Goal: Check status: Check status

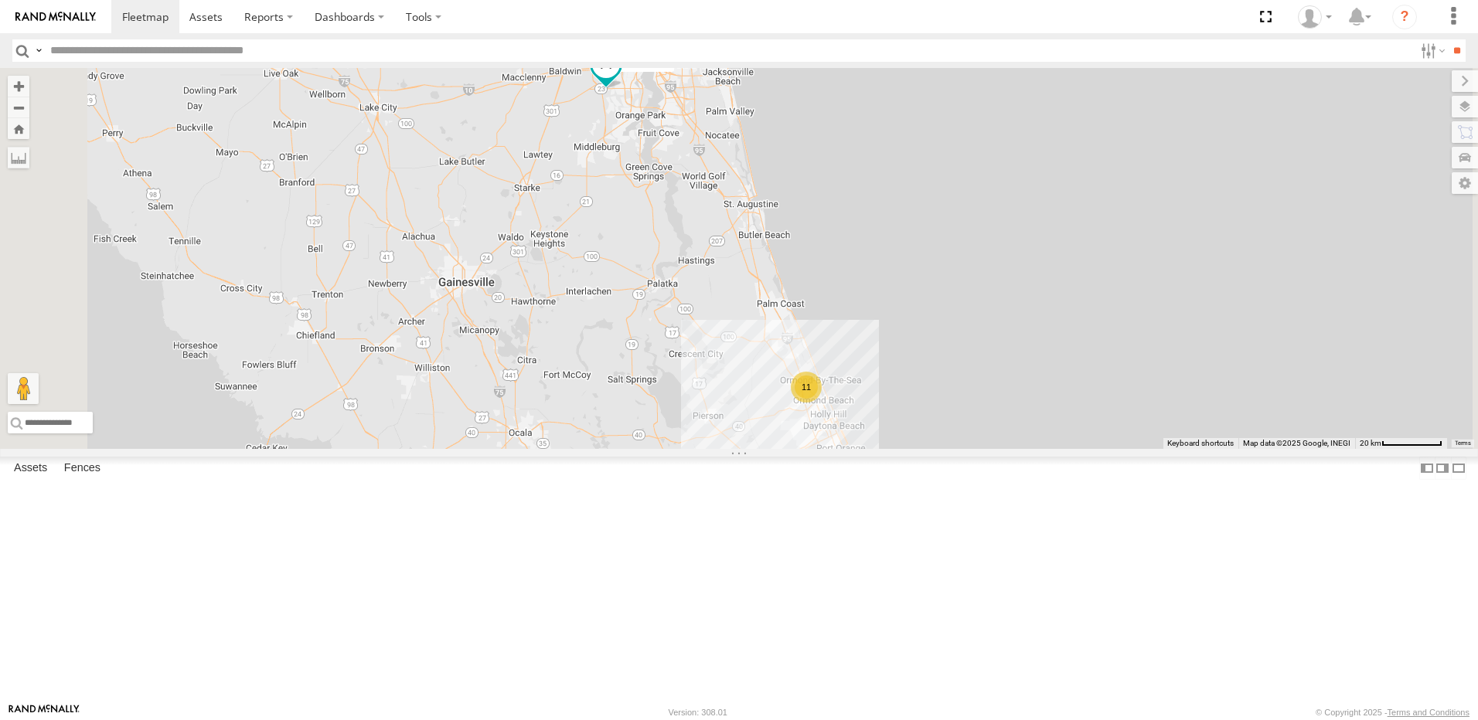
drag, startPoint x: 774, startPoint y: 293, endPoint x: 738, endPoint y: 271, distance: 42.3
click at [738, 271] on div "11 TRUCK 49" at bounding box center [739, 258] width 1478 height 381
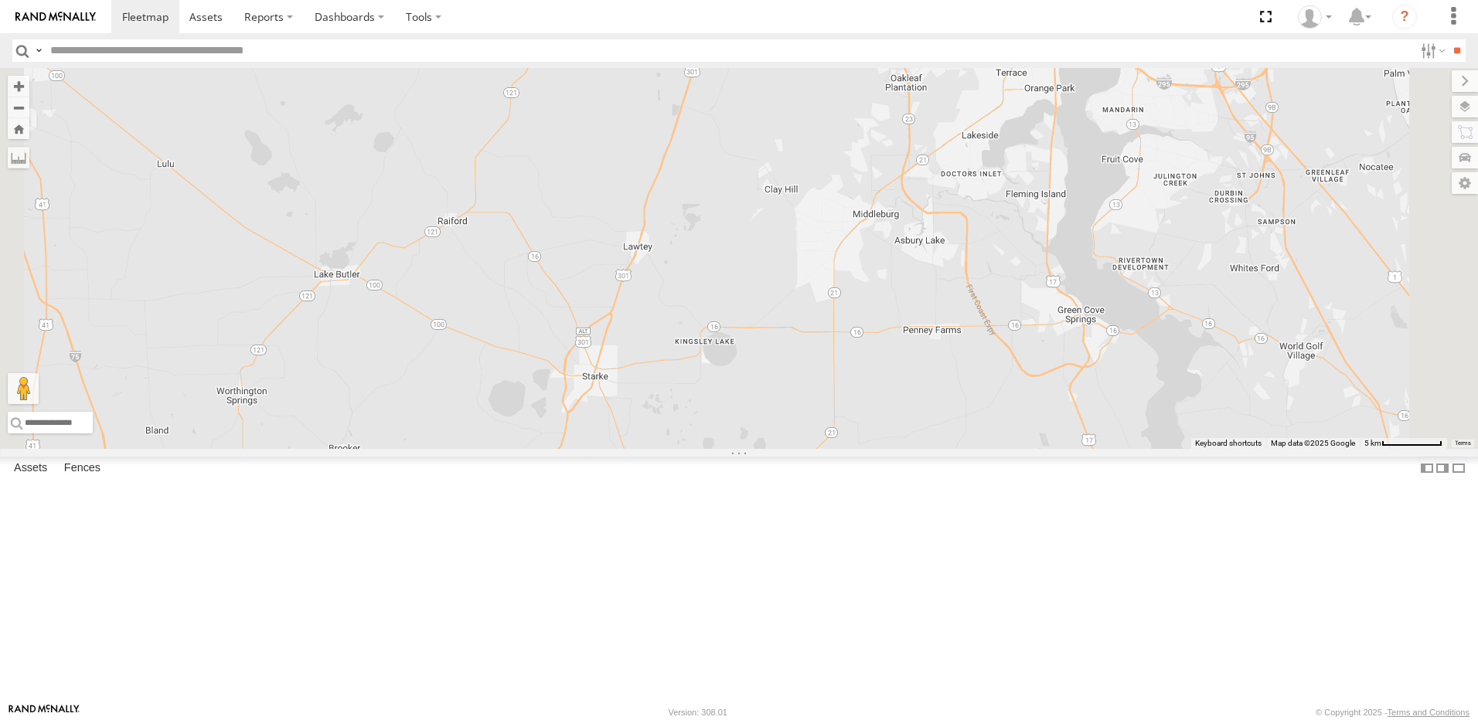
drag, startPoint x: 1056, startPoint y: 372, endPoint x: 881, endPoint y: 317, distance: 183.8
click at [881, 317] on div "TRUCK 49" at bounding box center [739, 258] width 1478 height 381
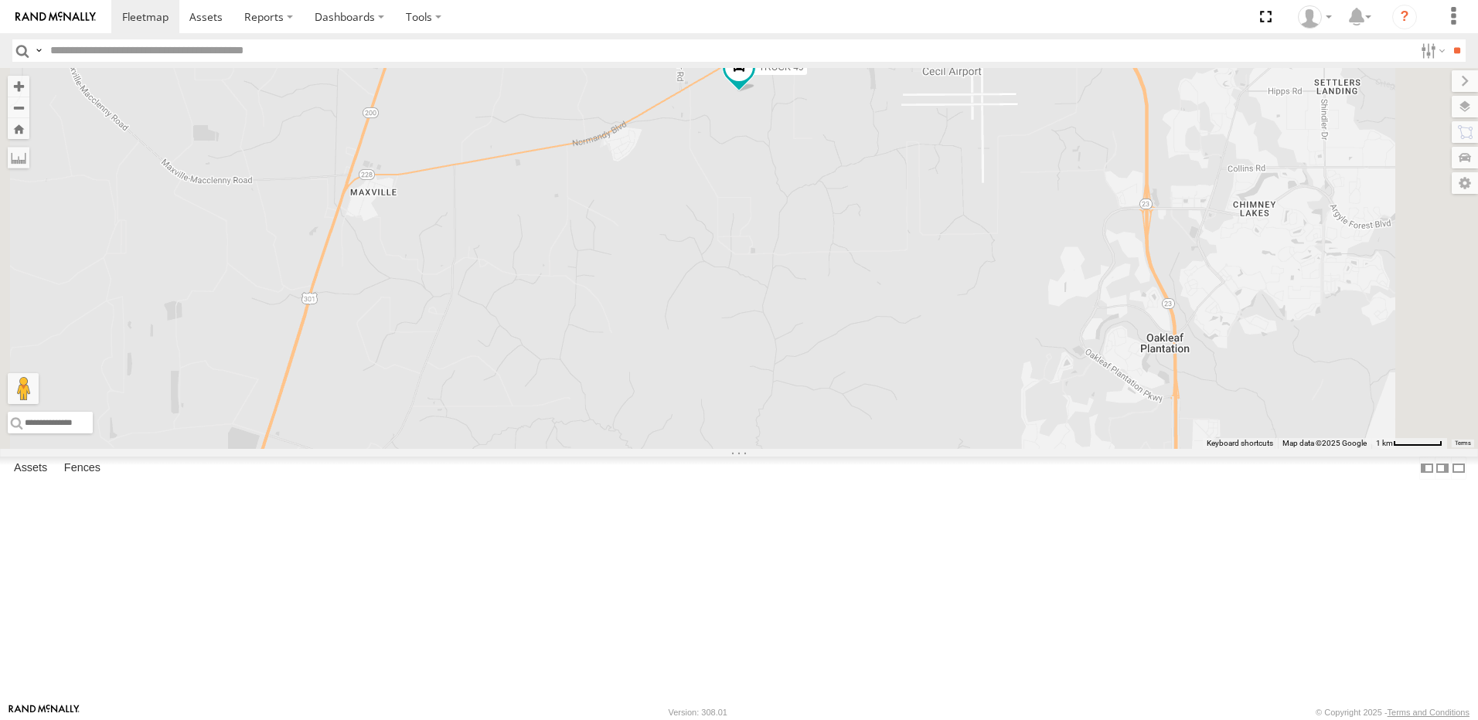
drag, startPoint x: 883, startPoint y: 180, endPoint x: 927, endPoint y: 332, distance: 157.8
click at [927, 327] on div "TRUCK 49" at bounding box center [739, 258] width 1478 height 381
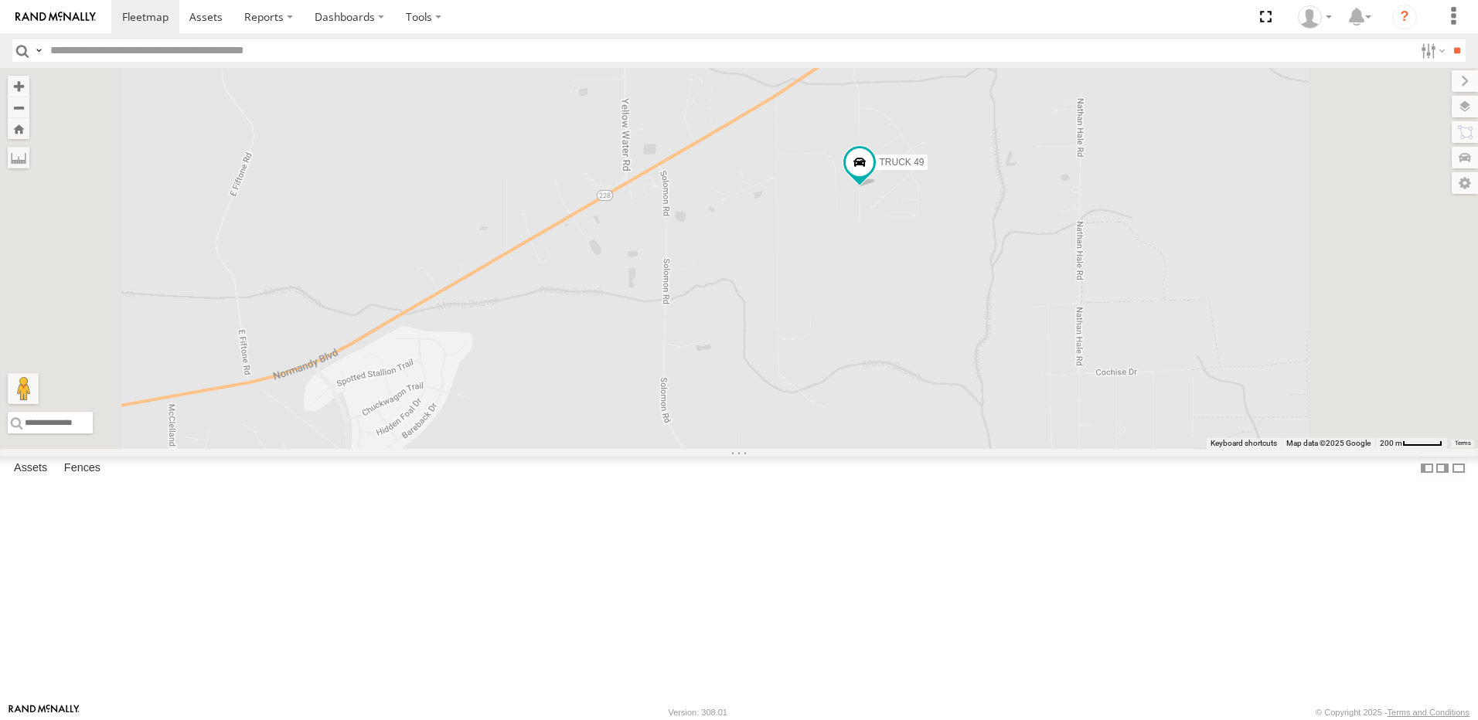
drag, startPoint x: 947, startPoint y: 201, endPoint x: 936, endPoint y: 383, distance: 182.7
click at [937, 382] on div "TRUCK 49" at bounding box center [739, 258] width 1478 height 381
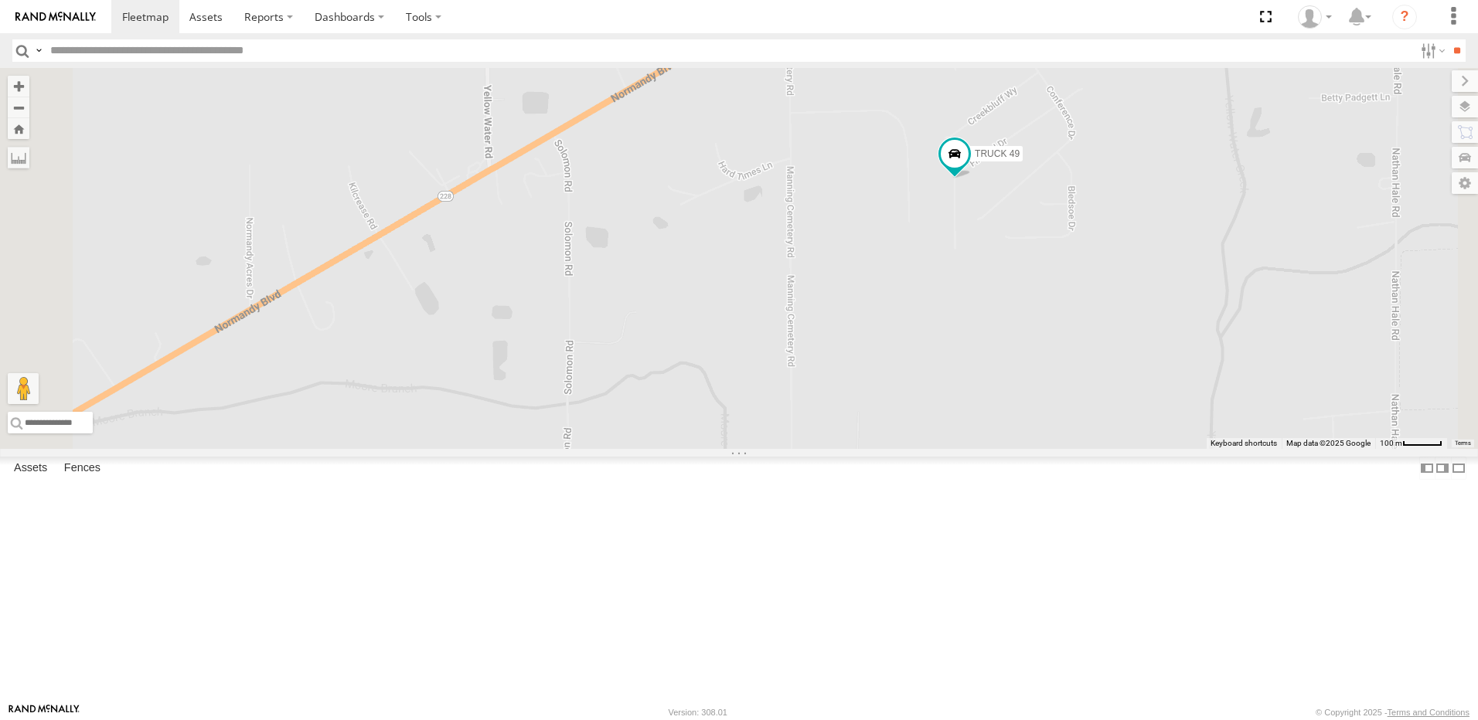
drag, startPoint x: 1015, startPoint y: 362, endPoint x: 899, endPoint y: 393, distance: 120.0
click at [900, 393] on div "TRUCK 49" at bounding box center [739, 258] width 1478 height 381
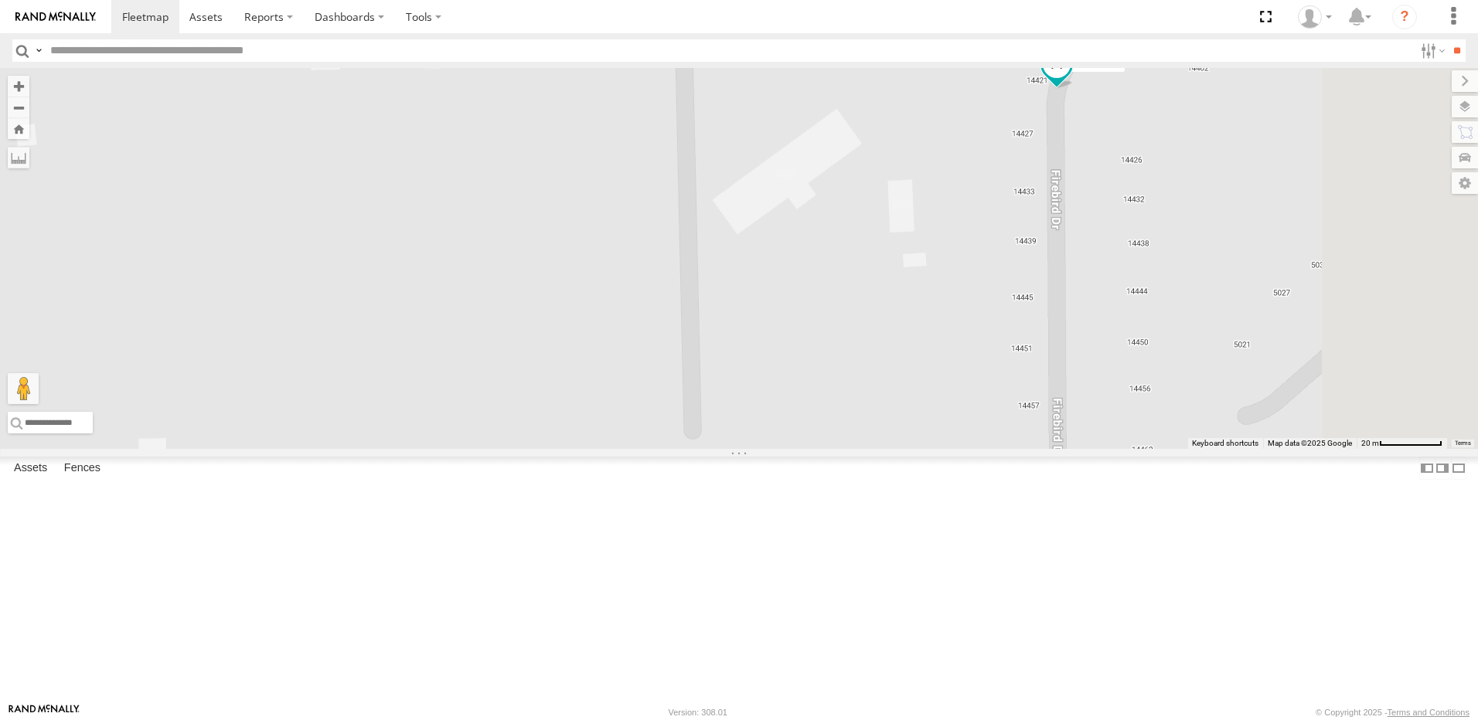
drag, startPoint x: 1084, startPoint y: 331, endPoint x: 808, endPoint y: 412, distance: 287.6
click at [833, 411] on div "TRUCK 49" at bounding box center [739, 258] width 1478 height 381
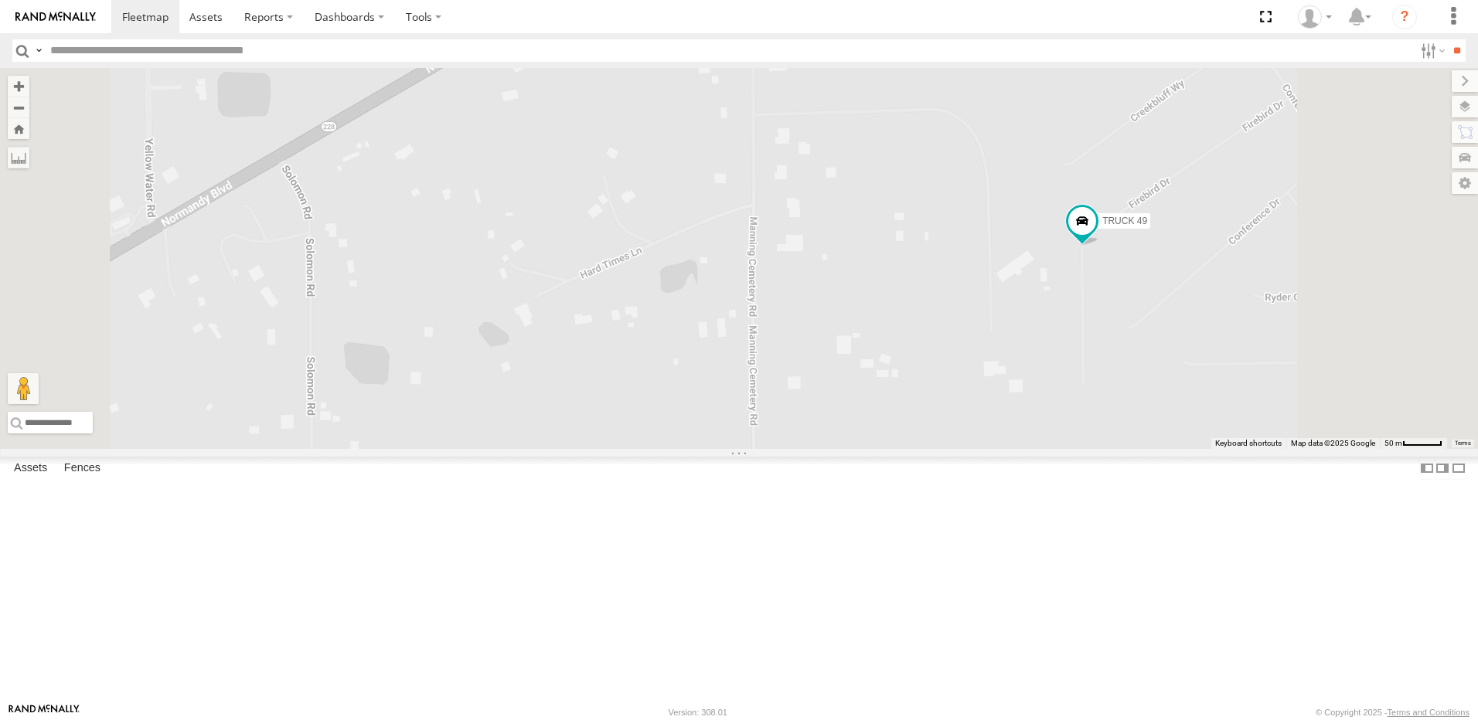
drag, startPoint x: 1214, startPoint y: 377, endPoint x: 1044, endPoint y: 264, distance: 204.1
click at [1076, 281] on div "TRUCK 49" at bounding box center [739, 258] width 1478 height 381
drag, startPoint x: 1080, startPoint y: 312, endPoint x: 1064, endPoint y: 410, distance: 98.7
click at [1064, 409] on div "TRUCK 49" at bounding box center [739, 258] width 1478 height 381
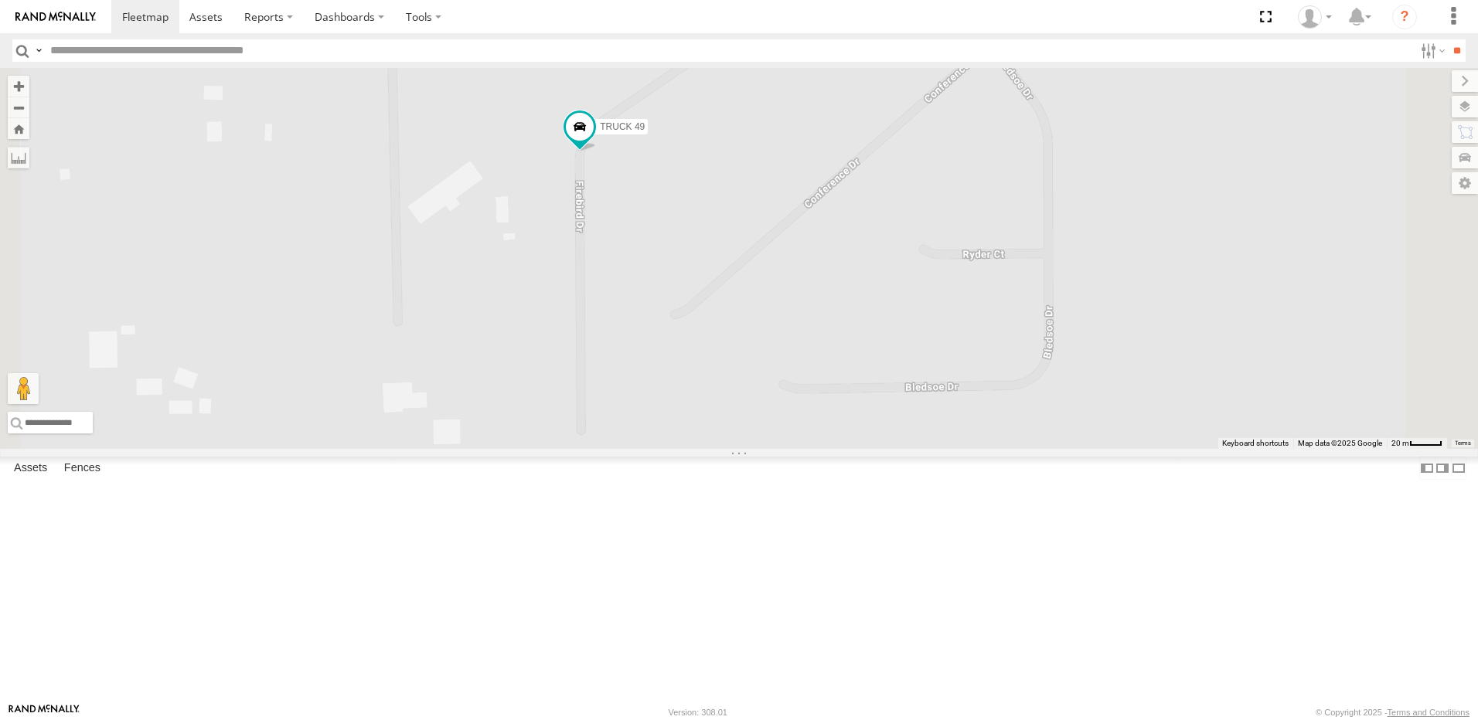
drag, startPoint x: 1063, startPoint y: 304, endPoint x: 1056, endPoint y: 387, distance: 83.0
click at [1056, 387] on div "TRUCK 49" at bounding box center [739, 258] width 1478 height 381
drag, startPoint x: 1154, startPoint y: 322, endPoint x: 972, endPoint y: 441, distance: 216.7
click at [979, 439] on div "TRUCK 49" at bounding box center [739, 258] width 1478 height 381
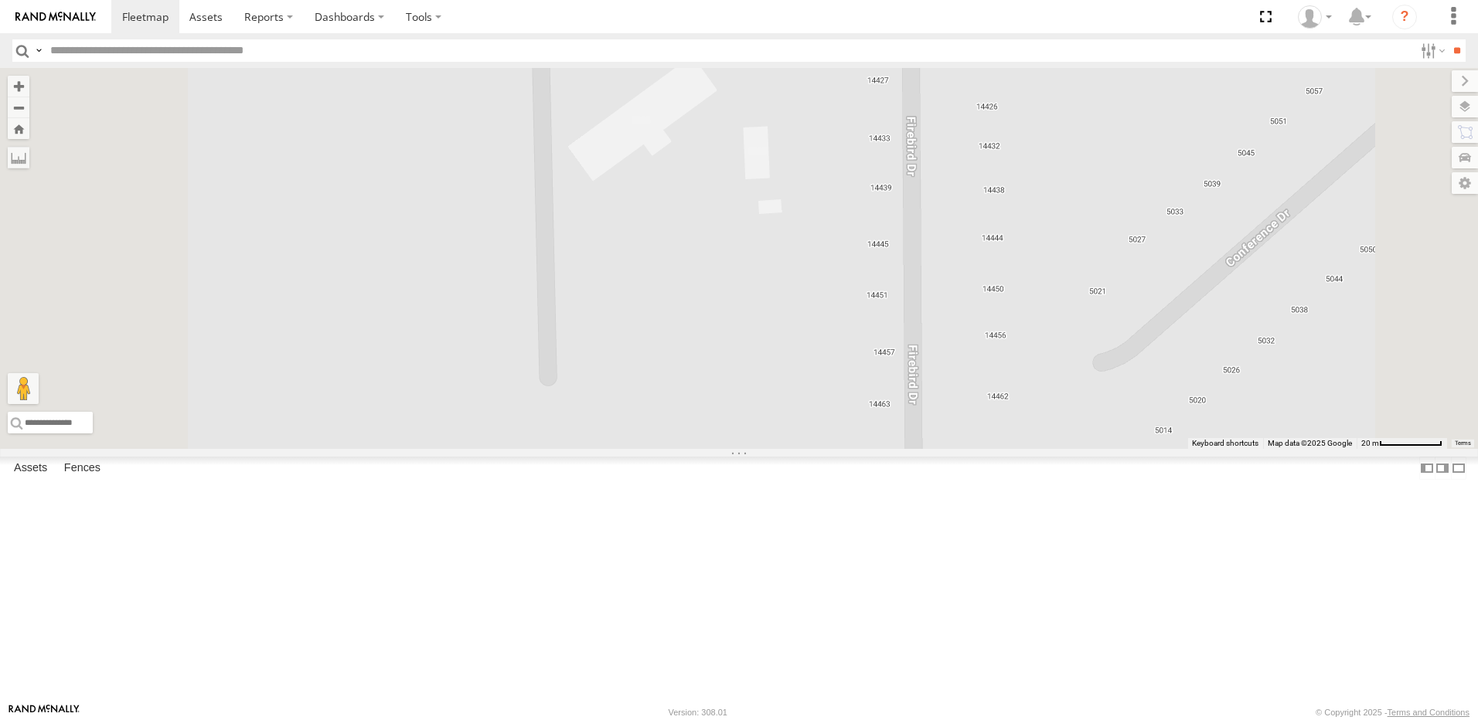
drag, startPoint x: 1050, startPoint y: 290, endPoint x: 966, endPoint y: 441, distance: 173.3
click at [966, 441] on div "TRUCK 49" at bounding box center [739, 258] width 1478 height 381
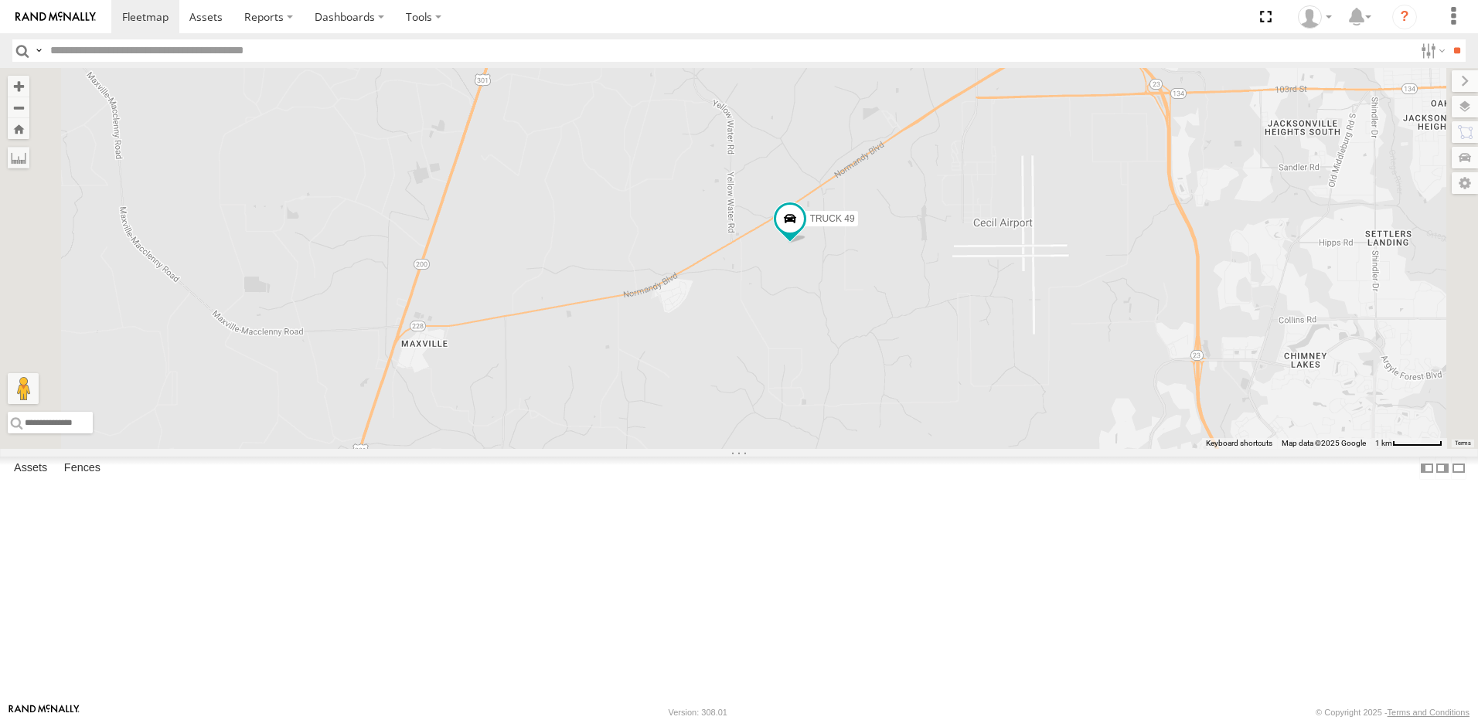
drag, startPoint x: 1095, startPoint y: 473, endPoint x: 992, endPoint y: 434, distance: 110.1
click at [992, 434] on div "TRUCK 49" at bounding box center [739, 258] width 1478 height 381
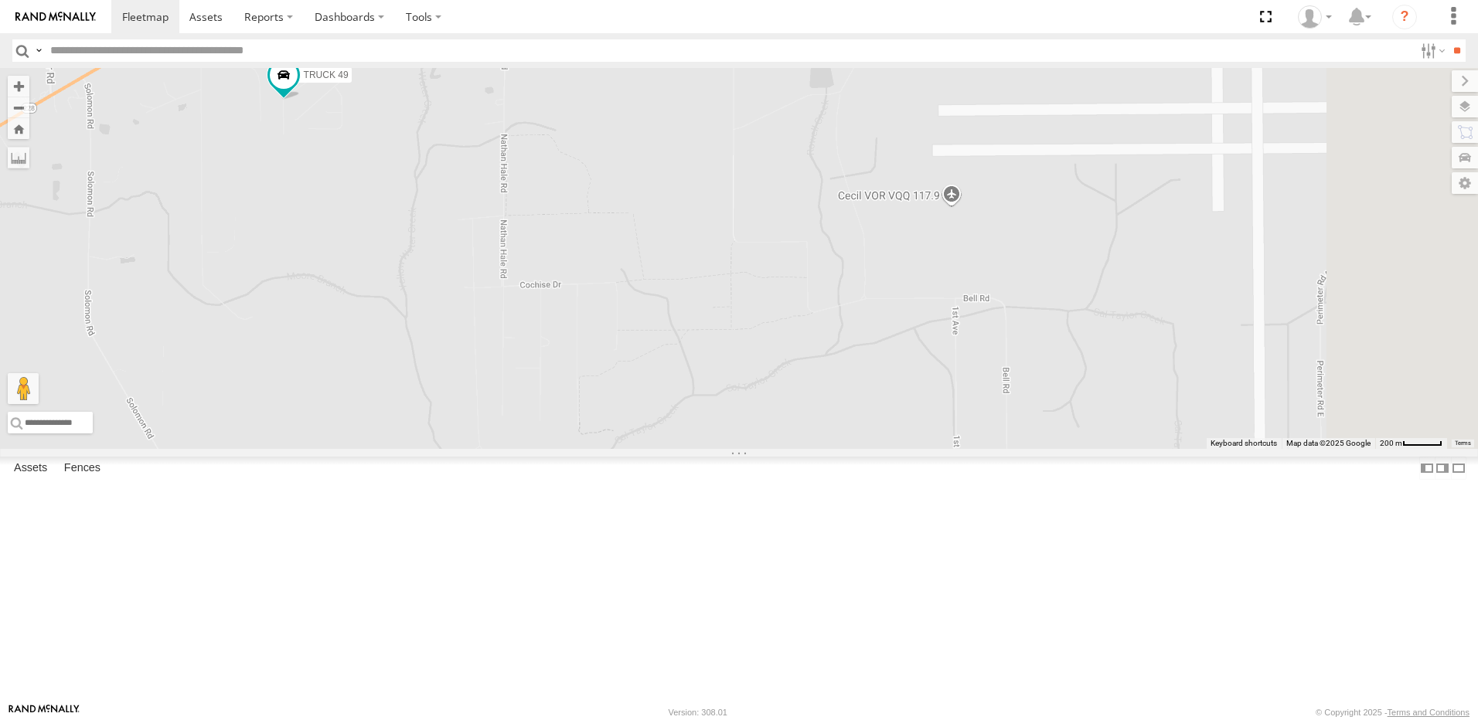
drag, startPoint x: 1224, startPoint y: 413, endPoint x: 943, endPoint y: 420, distance: 281.4
click at [943, 420] on div "TRUCK 49" at bounding box center [739, 258] width 1478 height 381
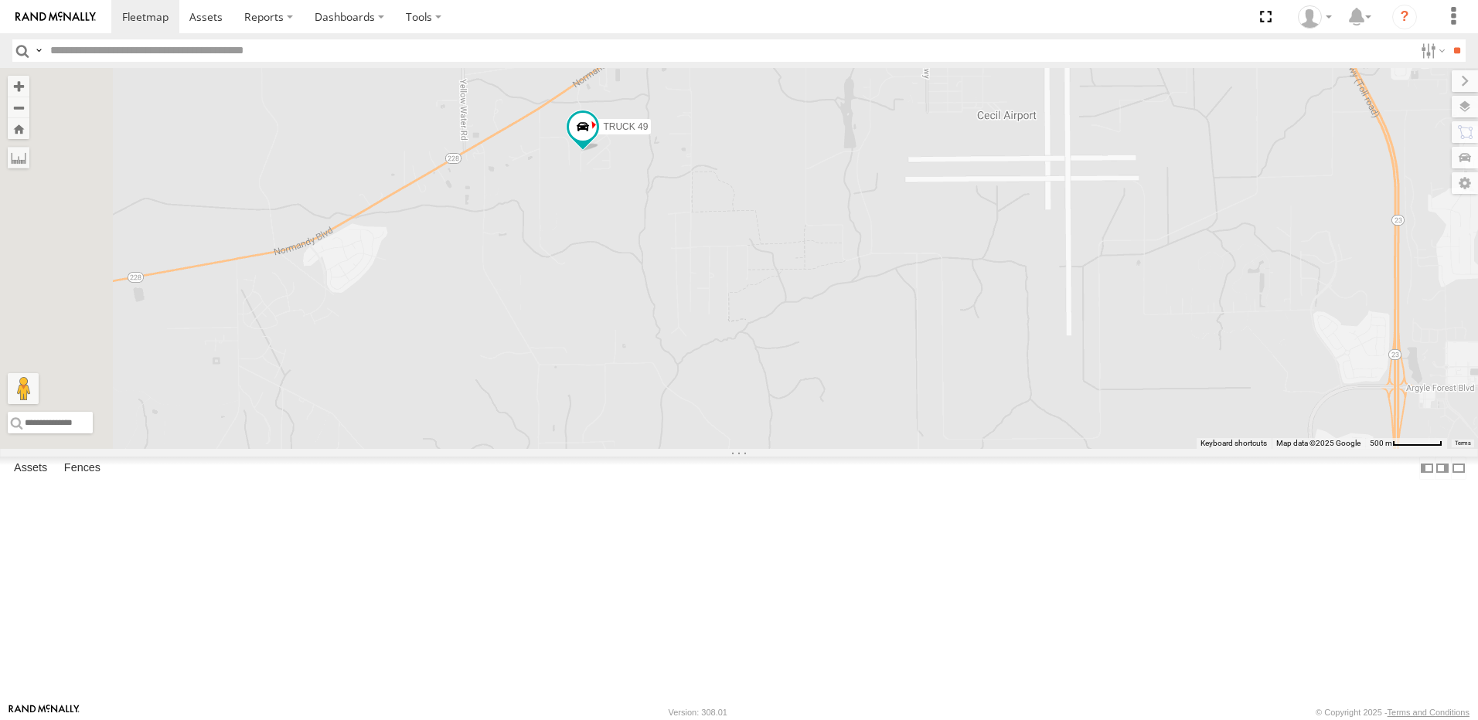
drag, startPoint x: 720, startPoint y: 308, endPoint x: 888, endPoint y: 311, distance: 167.7
click at [888, 311] on div "TRUCK 49" at bounding box center [739, 258] width 1478 height 381
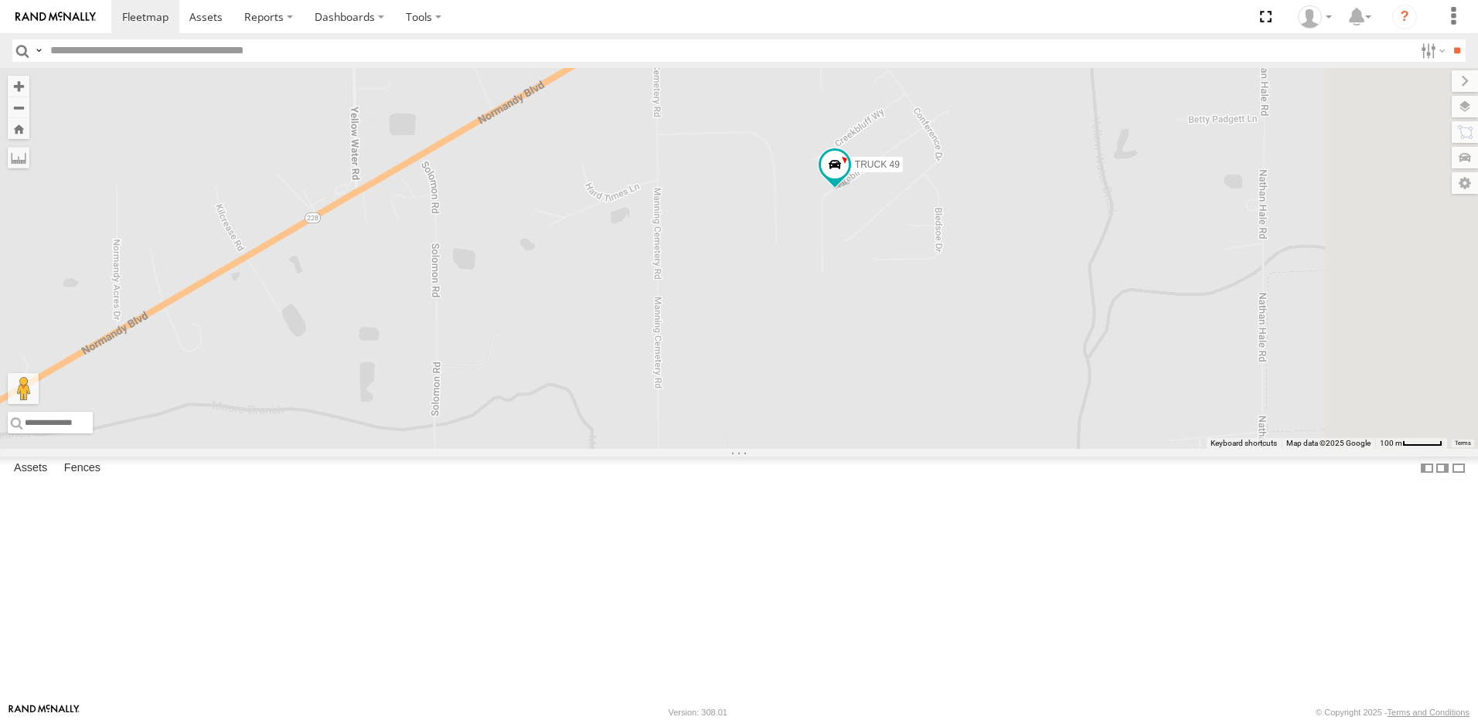
drag, startPoint x: 1005, startPoint y: 260, endPoint x: 833, endPoint y: 364, distance: 200.4
click at [833, 364] on div "TRUCK 49" at bounding box center [739, 258] width 1478 height 381
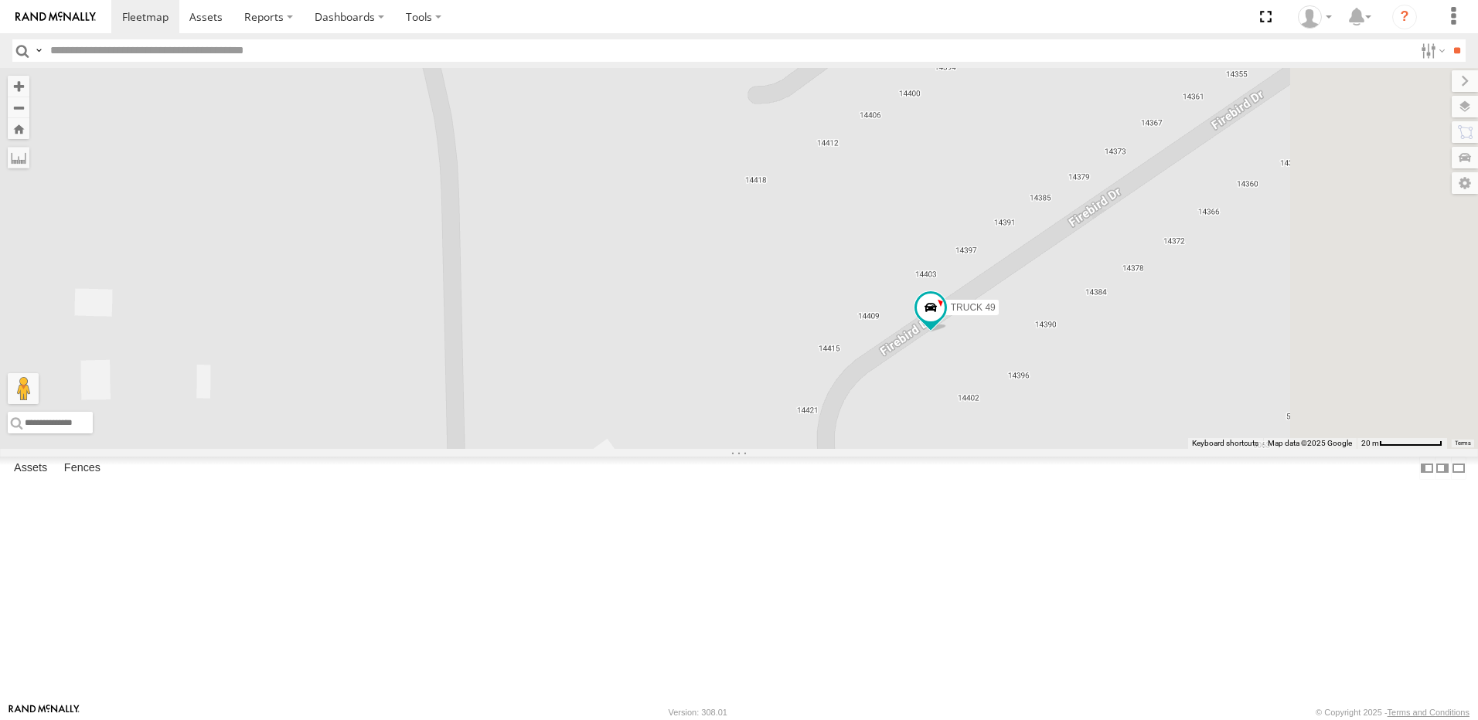
drag, startPoint x: 1169, startPoint y: 431, endPoint x: 928, endPoint y: 381, distance: 245.5
click at [958, 385] on div "TRUCK 49" at bounding box center [739, 258] width 1478 height 381
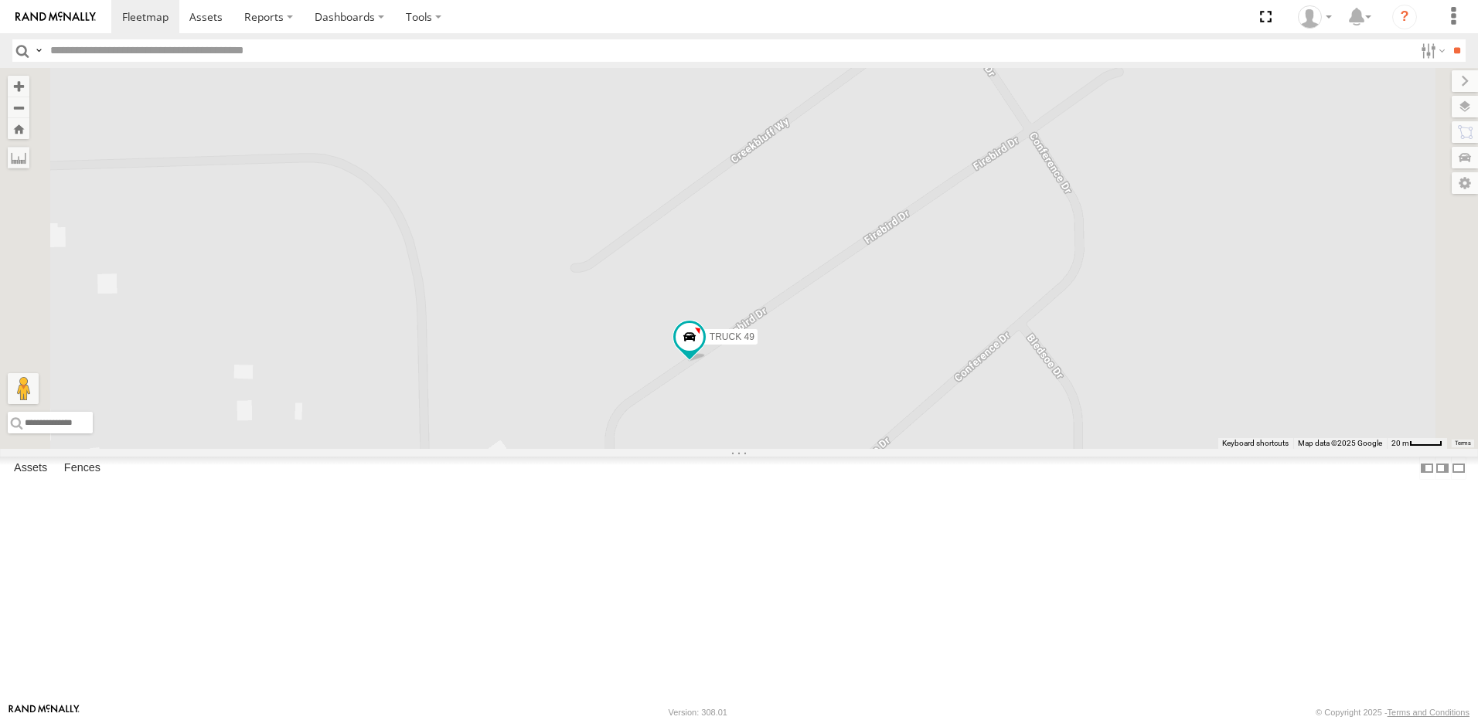
drag, startPoint x: 1097, startPoint y: 437, endPoint x: 1055, endPoint y: 534, distance: 105.2
click at [1055, 449] on div "TRUCK 49" at bounding box center [739, 258] width 1478 height 381
drag, startPoint x: 1083, startPoint y: 361, endPoint x: 1116, endPoint y: 511, distance: 153.6
click at [1116, 449] on div "TRUCK 49" at bounding box center [739, 258] width 1478 height 381
drag, startPoint x: 951, startPoint y: 338, endPoint x: 941, endPoint y: 512, distance: 174.2
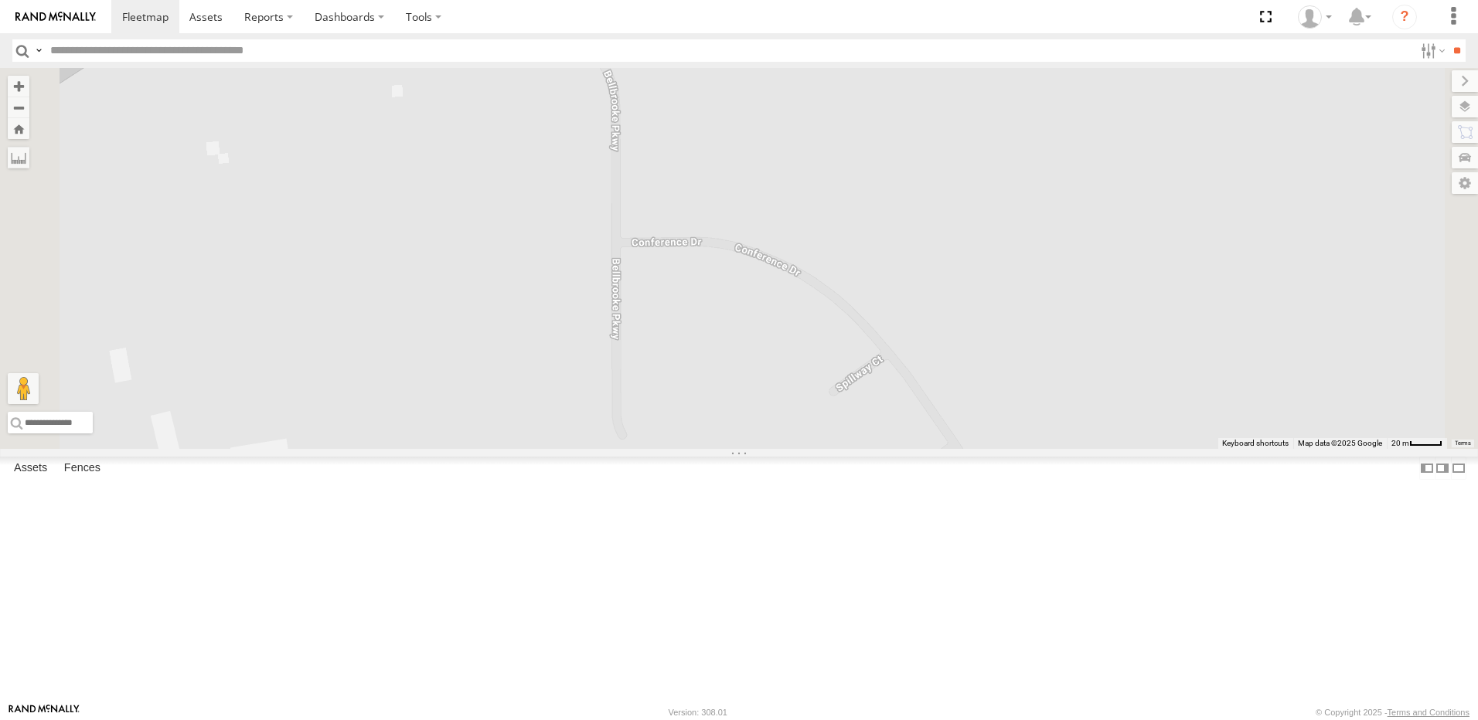
click at [937, 449] on div "TRUCK 49" at bounding box center [739, 258] width 1478 height 381
drag, startPoint x: 890, startPoint y: 372, endPoint x: 928, endPoint y: 471, distance: 105.9
click at [922, 449] on div "TRUCK 49" at bounding box center [739, 258] width 1478 height 381
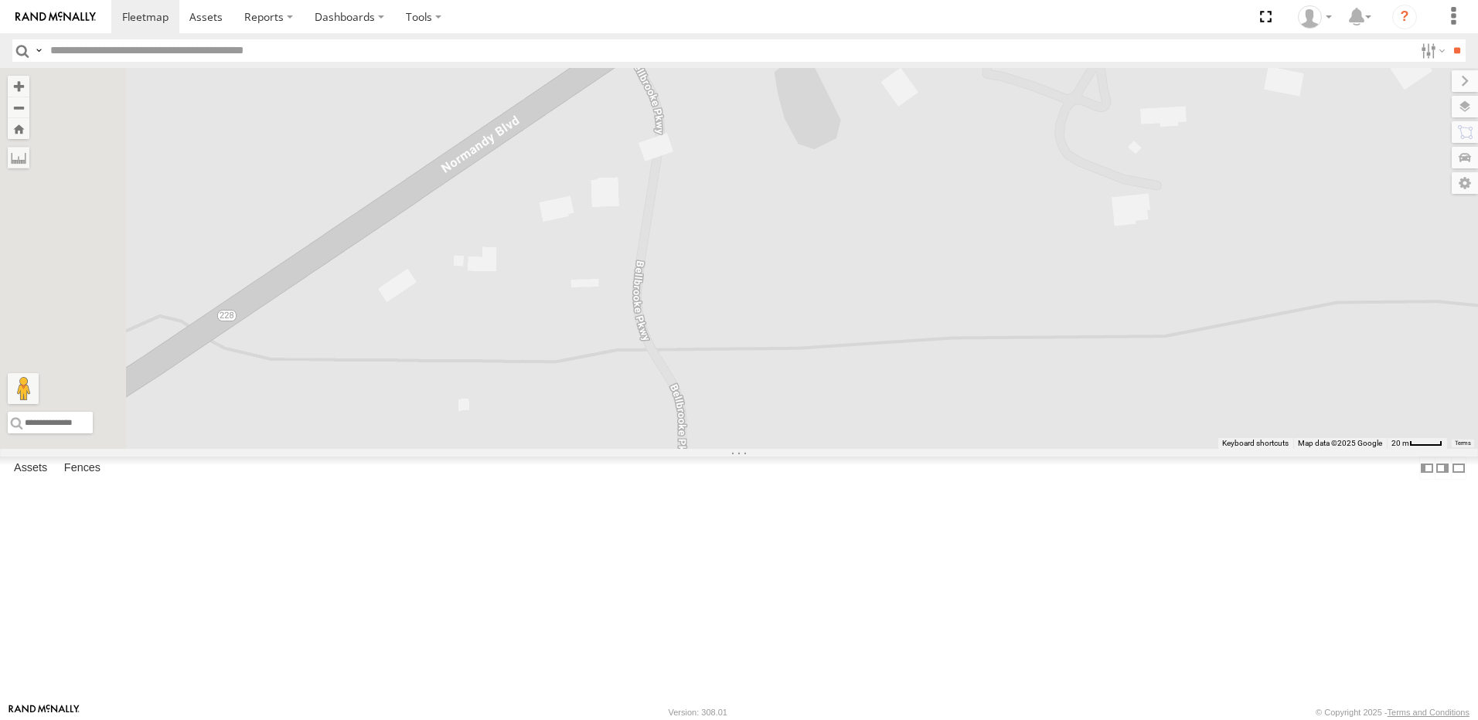
drag, startPoint x: 913, startPoint y: 384, endPoint x: 916, endPoint y: 448, distance: 64.2
click at [913, 449] on div "TRUCK 49" at bounding box center [739, 258] width 1478 height 381
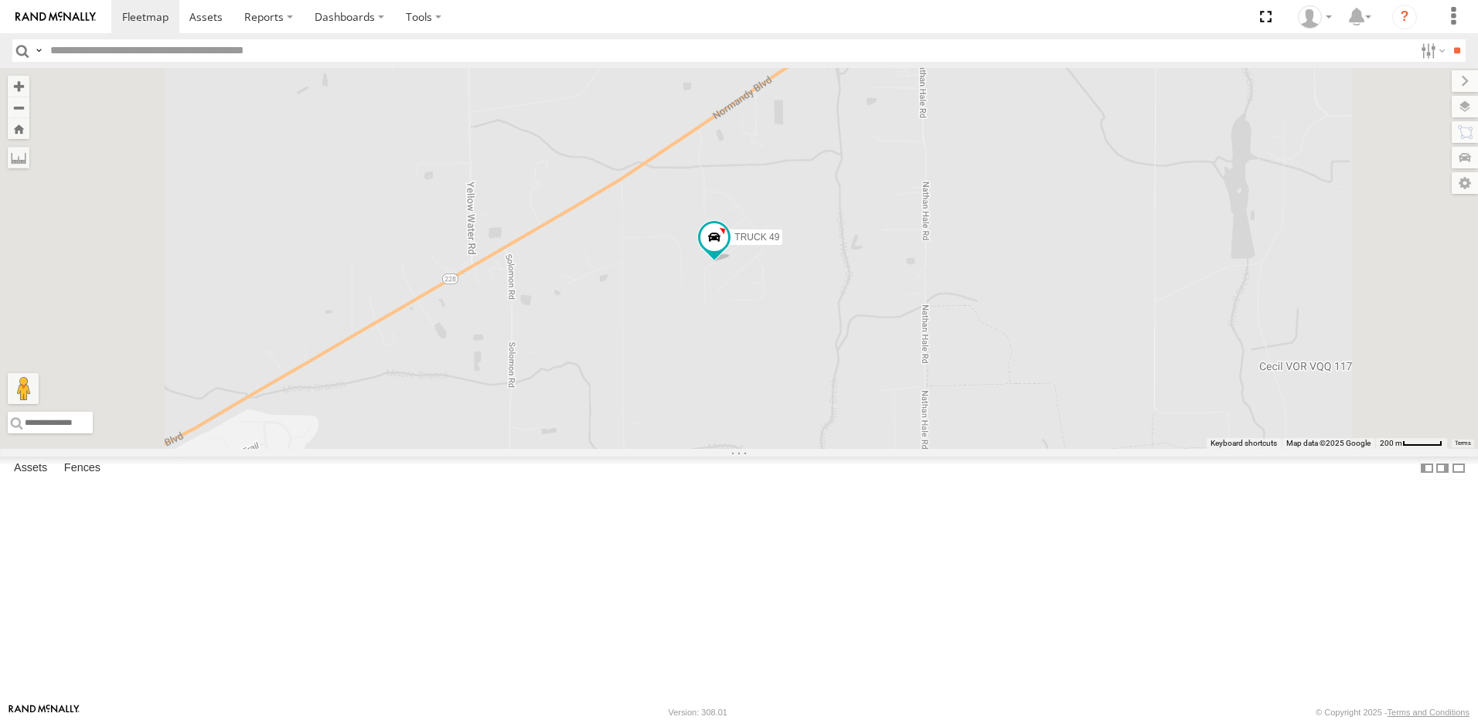
drag, startPoint x: 971, startPoint y: 478, endPoint x: 985, endPoint y: 429, distance: 50.6
click at [982, 448] on div "TRUCK 49" at bounding box center [739, 258] width 1478 height 381
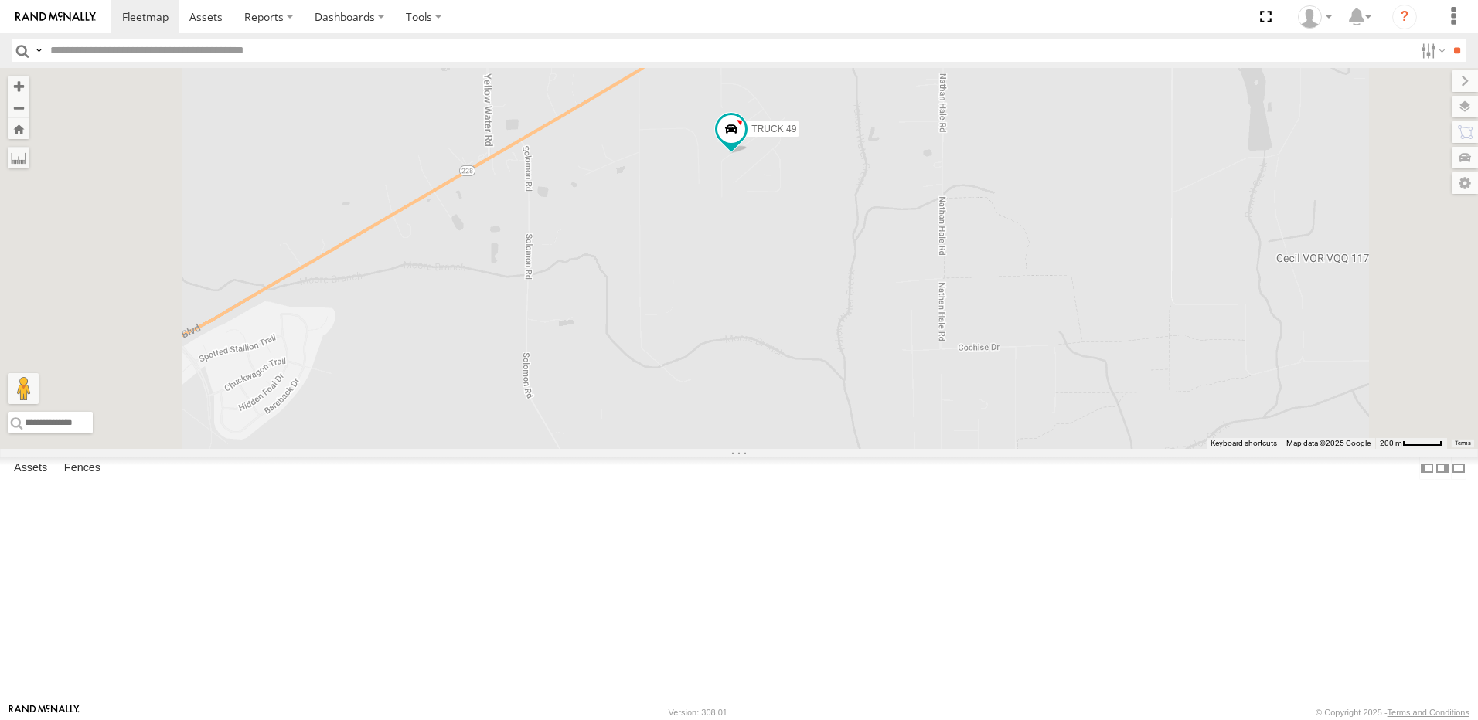
drag, startPoint x: 985, startPoint y: 546, endPoint x: 976, endPoint y: 458, distance: 89.3
click at [976, 449] on div "TRUCK 49" at bounding box center [739, 258] width 1478 height 381
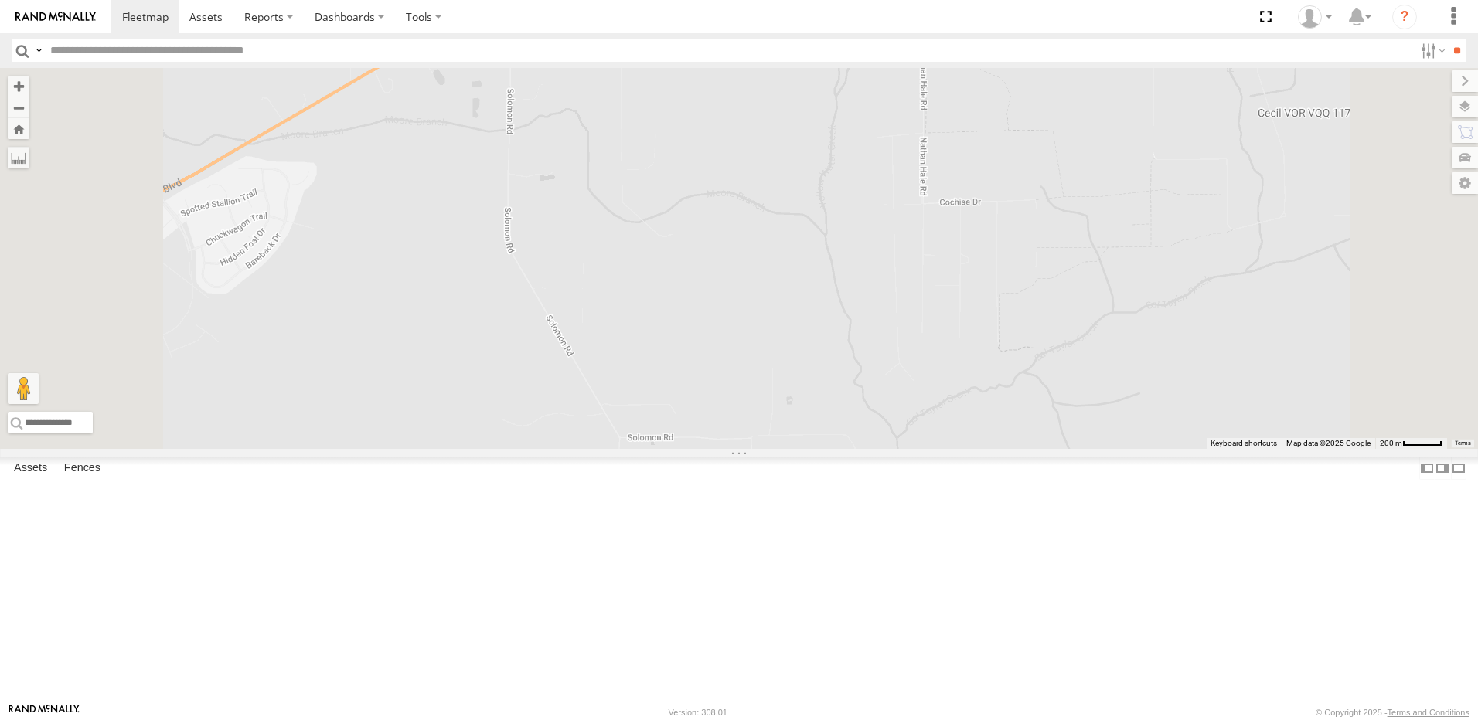
drag, startPoint x: 981, startPoint y: 539, endPoint x: 951, endPoint y: 424, distance: 119.0
click at [955, 441] on div "TRUCK 49" at bounding box center [739, 258] width 1478 height 381
click at [954, 447] on div "TRUCK 49" at bounding box center [739, 258] width 1478 height 381
drag, startPoint x: 930, startPoint y: 589, endPoint x: 937, endPoint y: 518, distance: 71.5
click at [937, 449] on div "TRUCK 49" at bounding box center [739, 258] width 1478 height 381
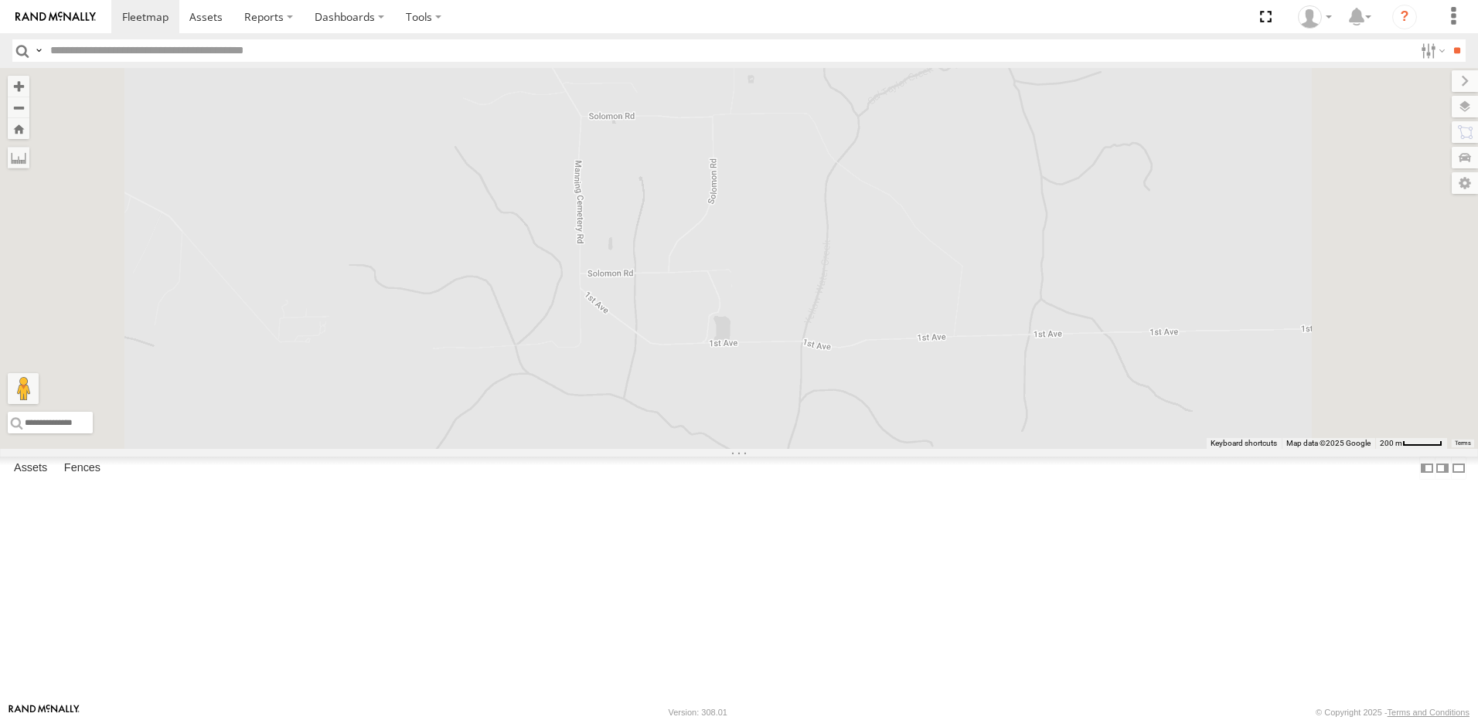
drag, startPoint x: 917, startPoint y: 608, endPoint x: 938, endPoint y: 532, distance: 78.8
click at [937, 449] on div "TRUCK 49" at bounding box center [739, 258] width 1478 height 381
drag, startPoint x: 924, startPoint y: 634, endPoint x: 915, endPoint y: 519, distance: 114.8
click at [922, 449] on div "TRUCK 49" at bounding box center [739, 258] width 1478 height 381
drag, startPoint x: 920, startPoint y: 615, endPoint x: 920, endPoint y: 579, distance: 36.3
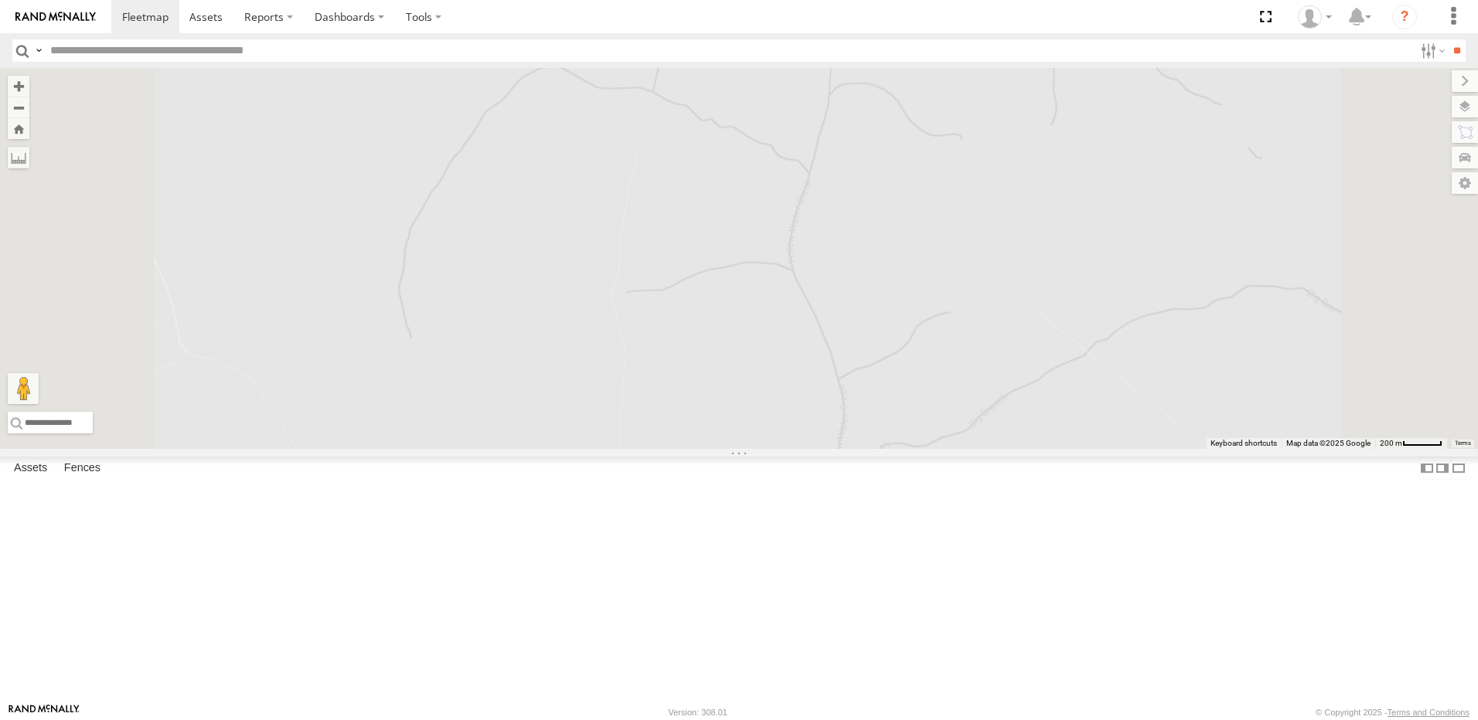
click at [920, 449] on div "TRUCK 49" at bounding box center [739, 258] width 1478 height 381
drag, startPoint x: 916, startPoint y: 649, endPoint x: 924, endPoint y: 567, distance: 82.4
click at [923, 449] on div "TRUCK 49" at bounding box center [739, 258] width 1478 height 381
drag, startPoint x: 924, startPoint y: 682, endPoint x: 925, endPoint y: 589, distance: 92.7
click at [926, 449] on div "TRUCK 49" at bounding box center [739, 258] width 1478 height 381
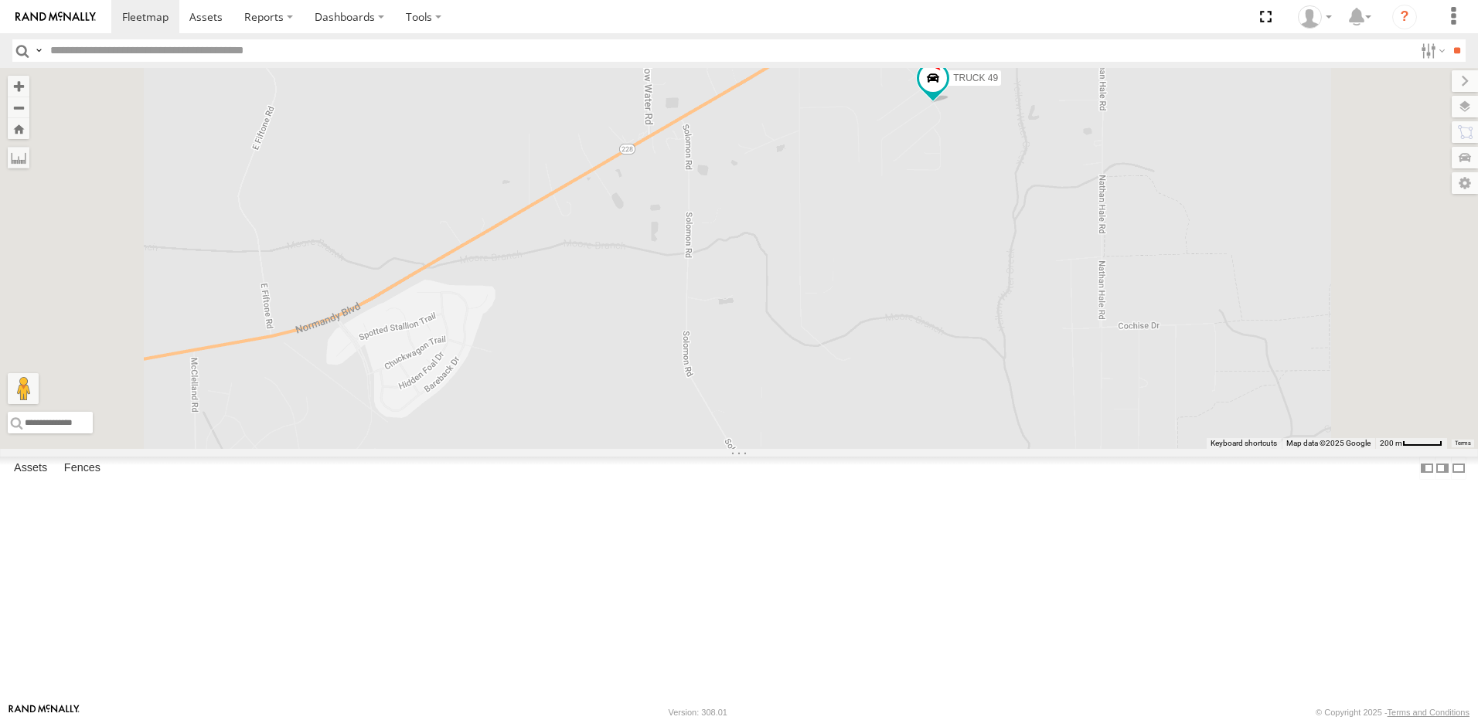
drag, startPoint x: 899, startPoint y: 191, endPoint x: 944, endPoint y: 408, distance: 221.7
click at [944, 408] on div "TRUCK 49" at bounding box center [739, 258] width 1478 height 381
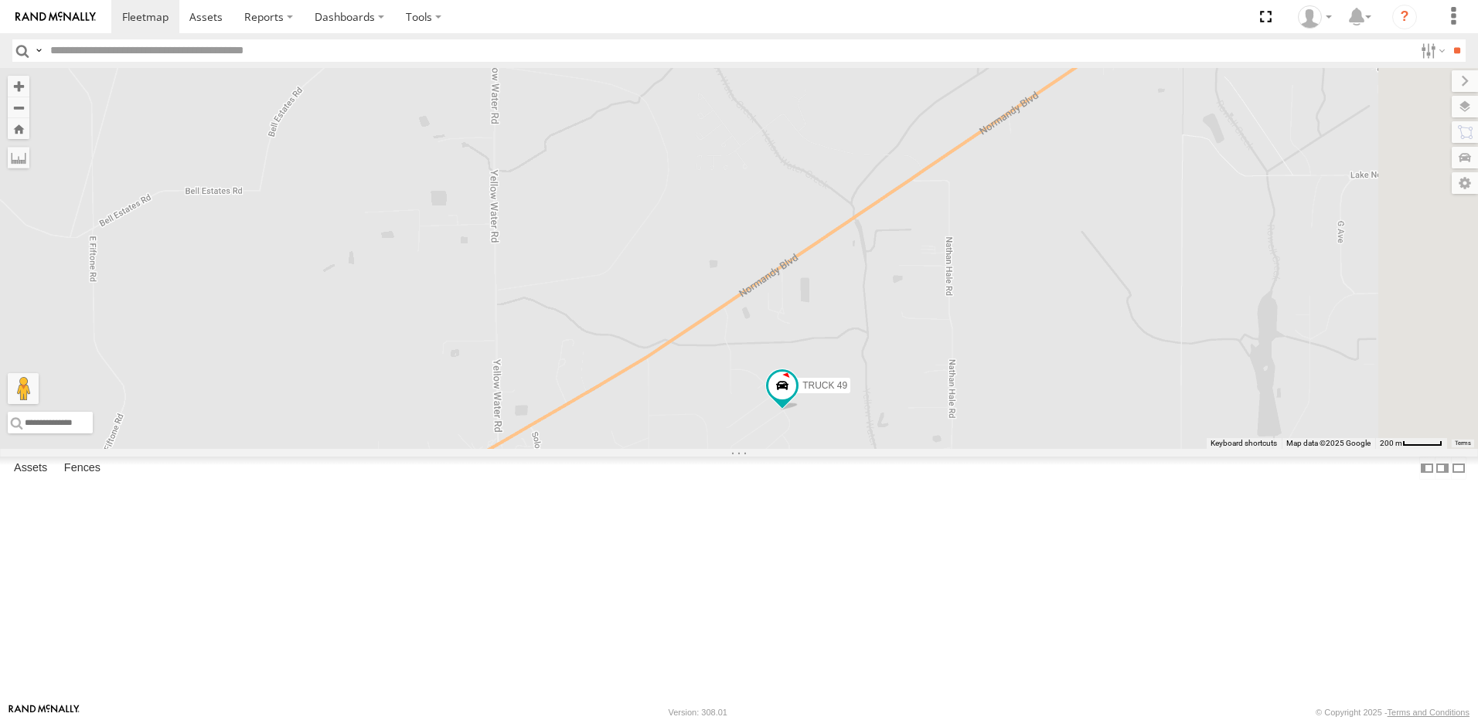
drag, startPoint x: 1094, startPoint y: 337, endPoint x: 866, endPoint y: 480, distance: 269.1
click at [861, 449] on div "TRUCK 49" at bounding box center [739, 258] width 1478 height 381
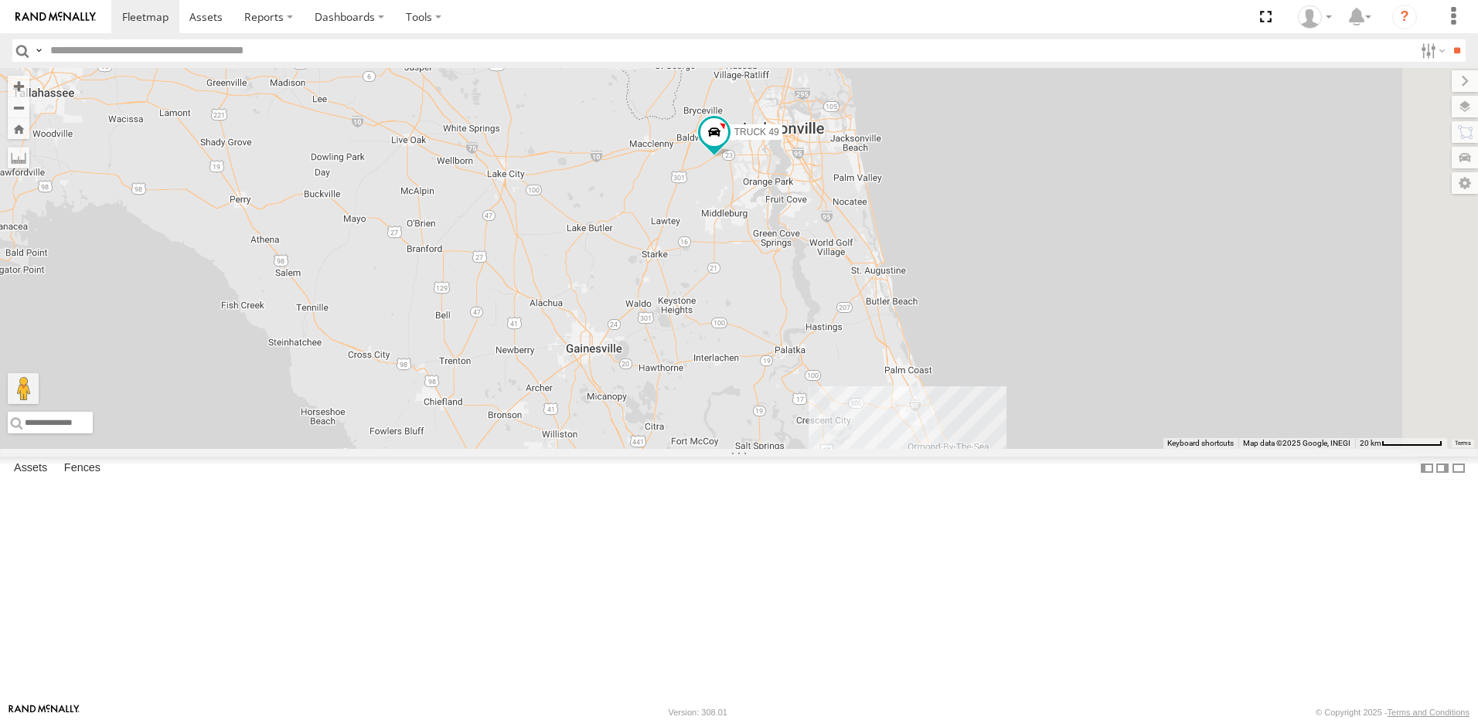
drag, startPoint x: 1174, startPoint y: 489, endPoint x: 990, endPoint y: 336, distance: 239.3
click at [990, 336] on div "TRUCK 49" at bounding box center [739, 258] width 1478 height 381
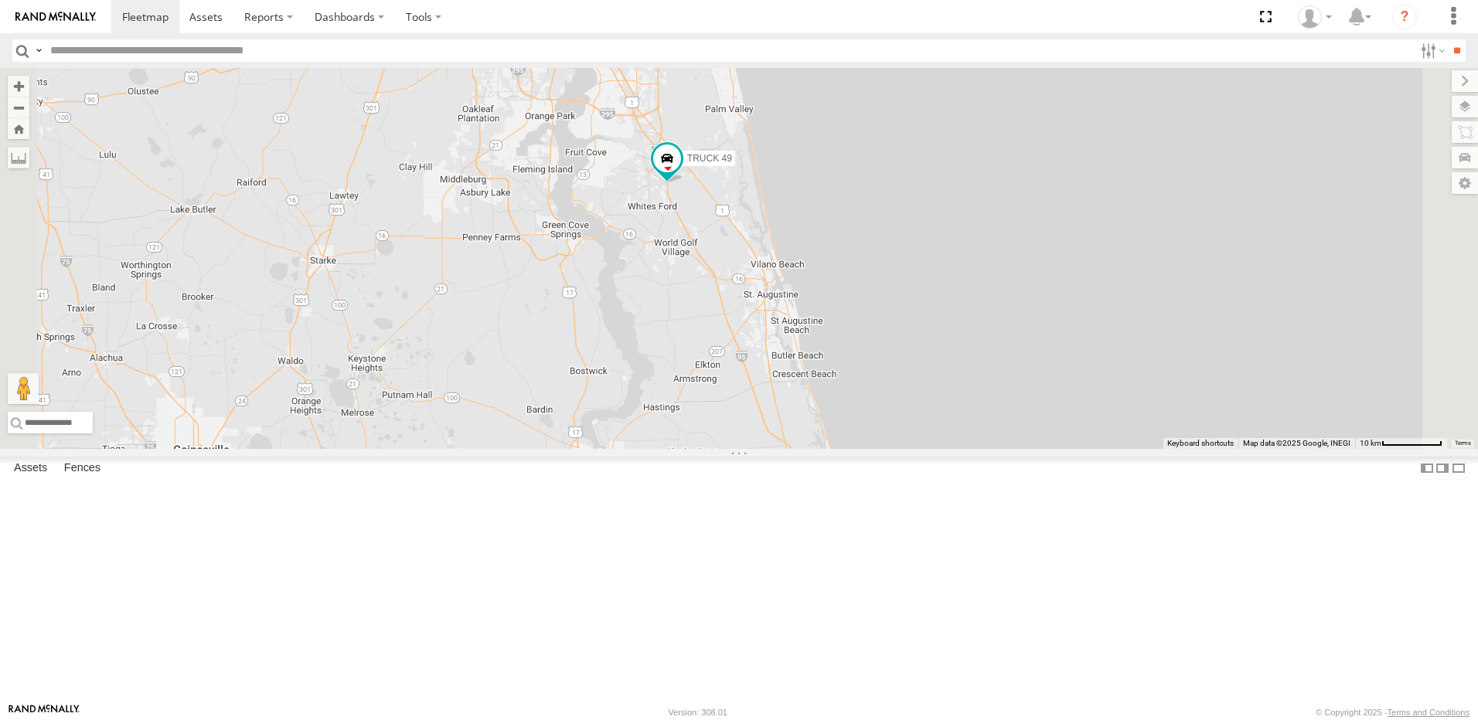
drag, startPoint x: 564, startPoint y: 304, endPoint x: 608, endPoint y: 481, distance: 183.1
click at [605, 449] on div "11 TRUCK 49" at bounding box center [739, 258] width 1478 height 381
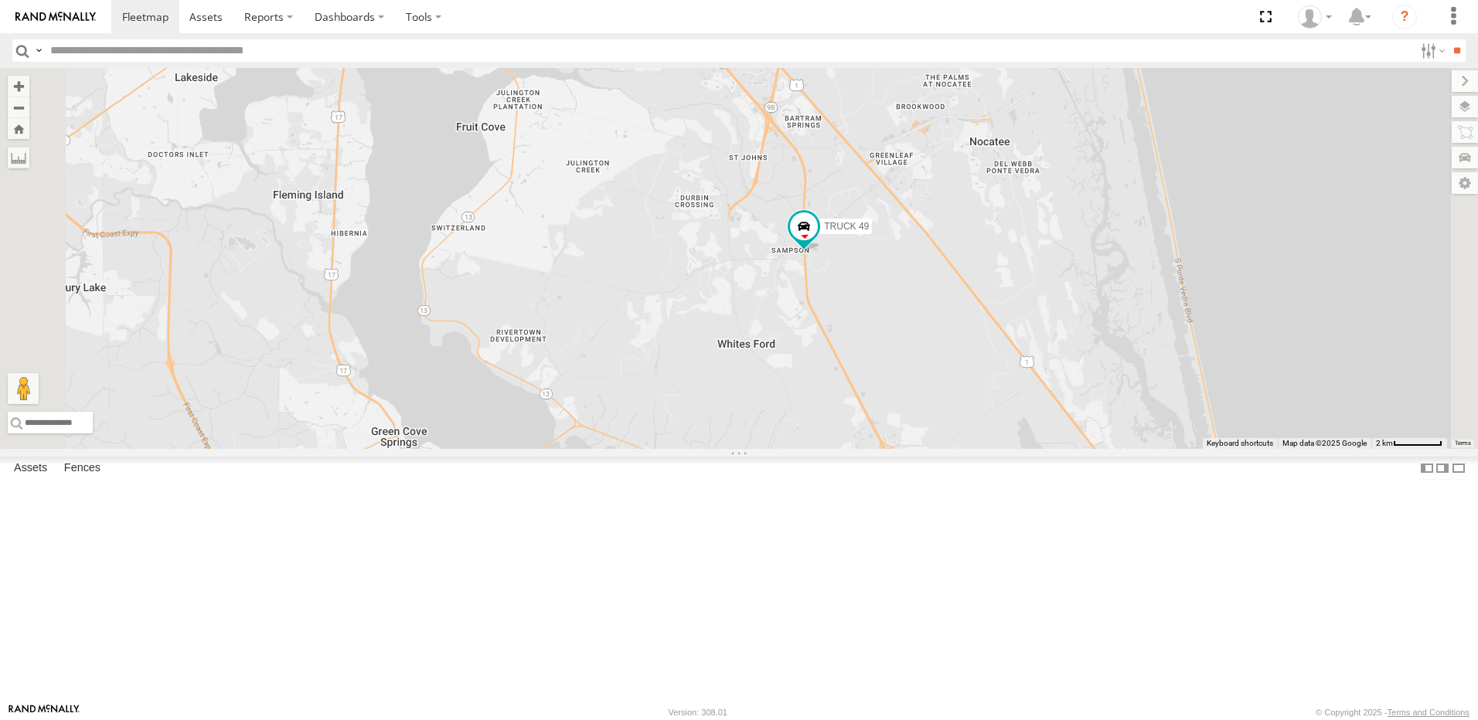
drag, startPoint x: 948, startPoint y: 598, endPoint x: 907, endPoint y: 466, distance: 138.6
click at [907, 449] on div "TRUCK 49" at bounding box center [739, 258] width 1478 height 381
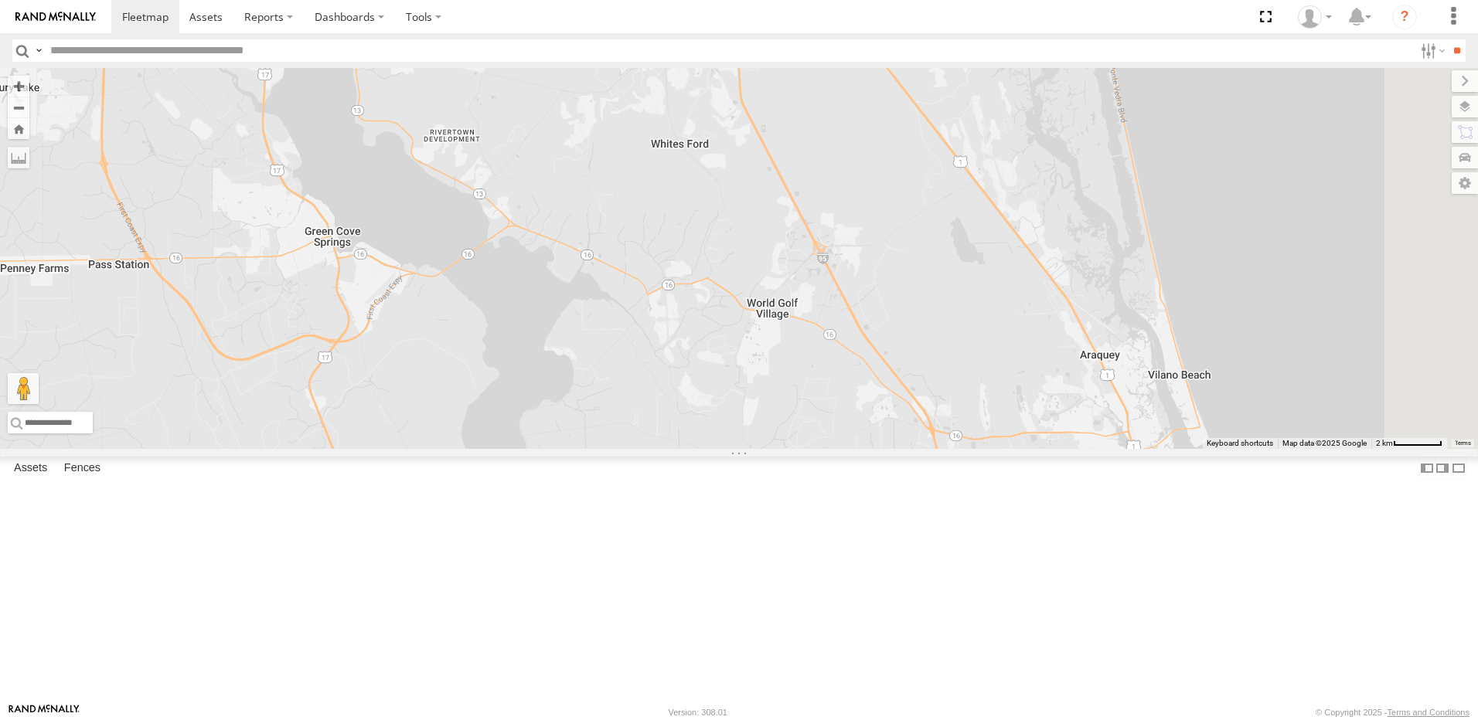
drag, startPoint x: 933, startPoint y: 529, endPoint x: 839, endPoint y: 383, distance: 173.9
click at [865, 423] on div "TRUCK 49" at bounding box center [739, 258] width 1478 height 381
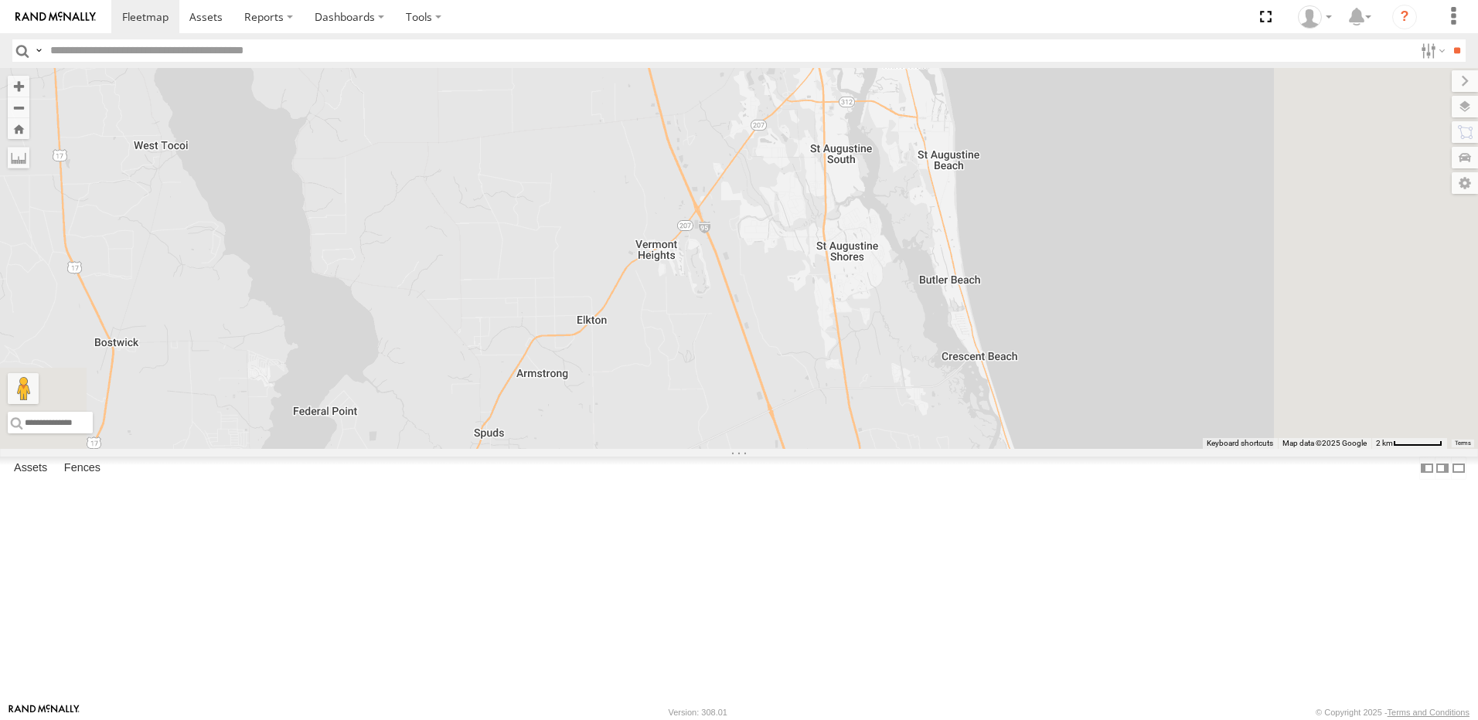
drag, startPoint x: 873, startPoint y: 509, endPoint x: 794, endPoint y: 383, distance: 148.6
click at [798, 395] on div "TRUCK 49" at bounding box center [739, 258] width 1478 height 381
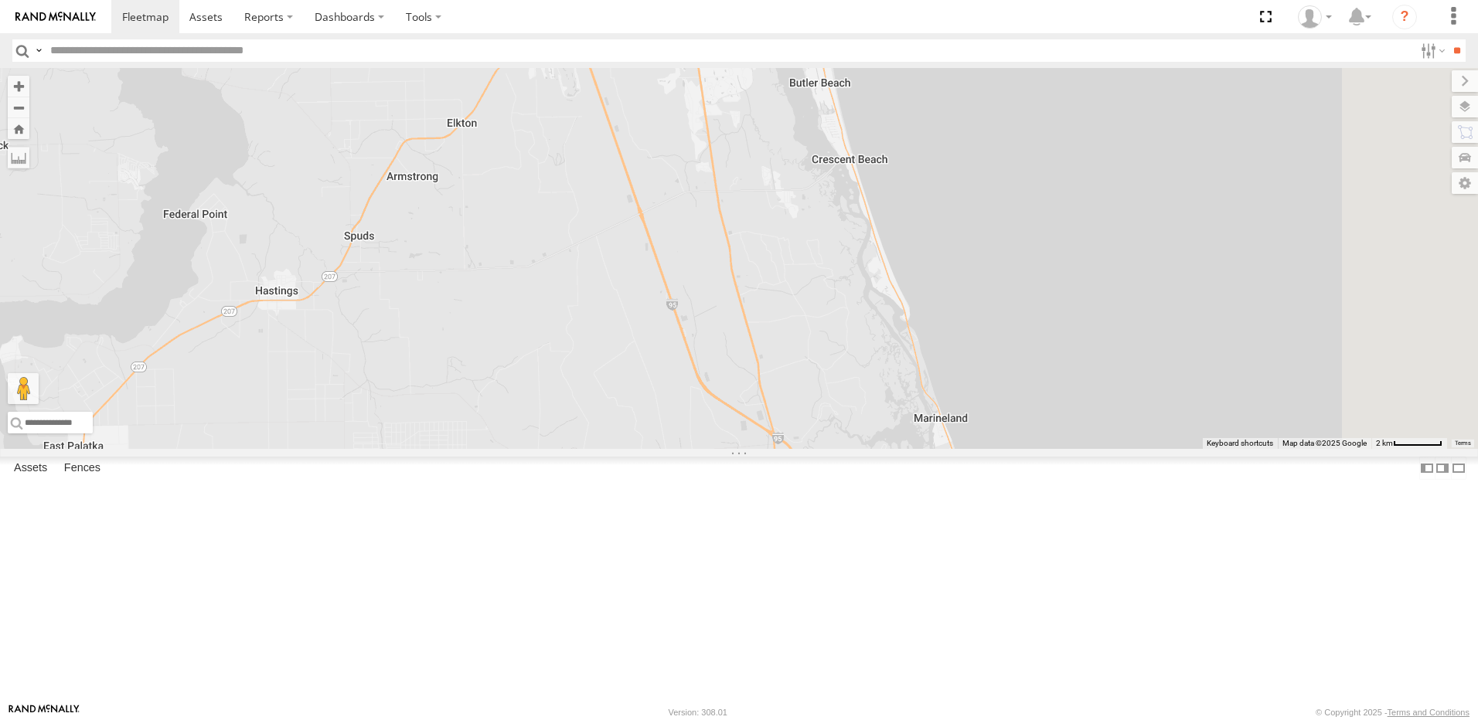
click at [801, 410] on div "TRUCK 49" at bounding box center [739, 258] width 1478 height 381
drag, startPoint x: 825, startPoint y: 539, endPoint x: 786, endPoint y: 441, distance: 105.8
click at [792, 449] on div "TRUCK 49" at bounding box center [739, 258] width 1478 height 381
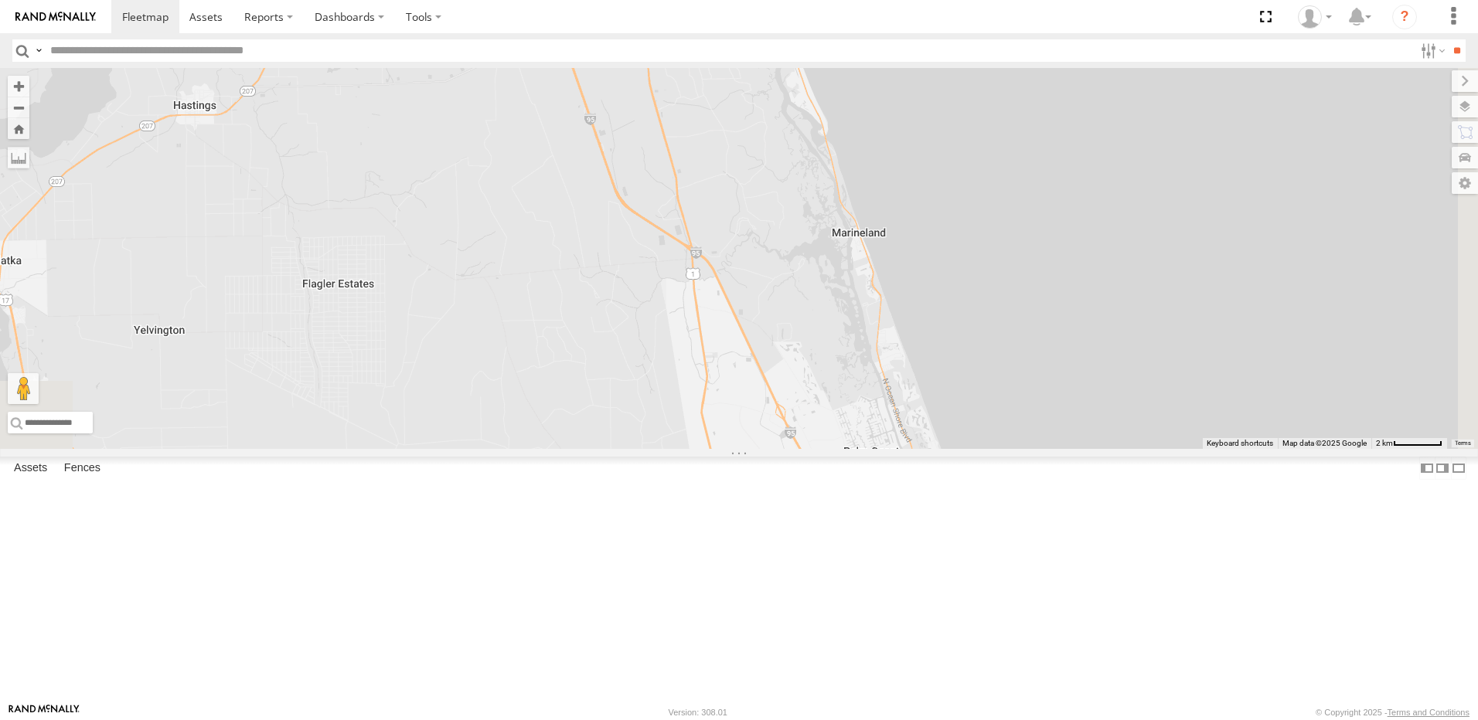
drag, startPoint x: 828, startPoint y: 580, endPoint x: 757, endPoint y: 424, distance: 171.9
click at [757, 424] on div "TRUCK 49" at bounding box center [739, 258] width 1478 height 381
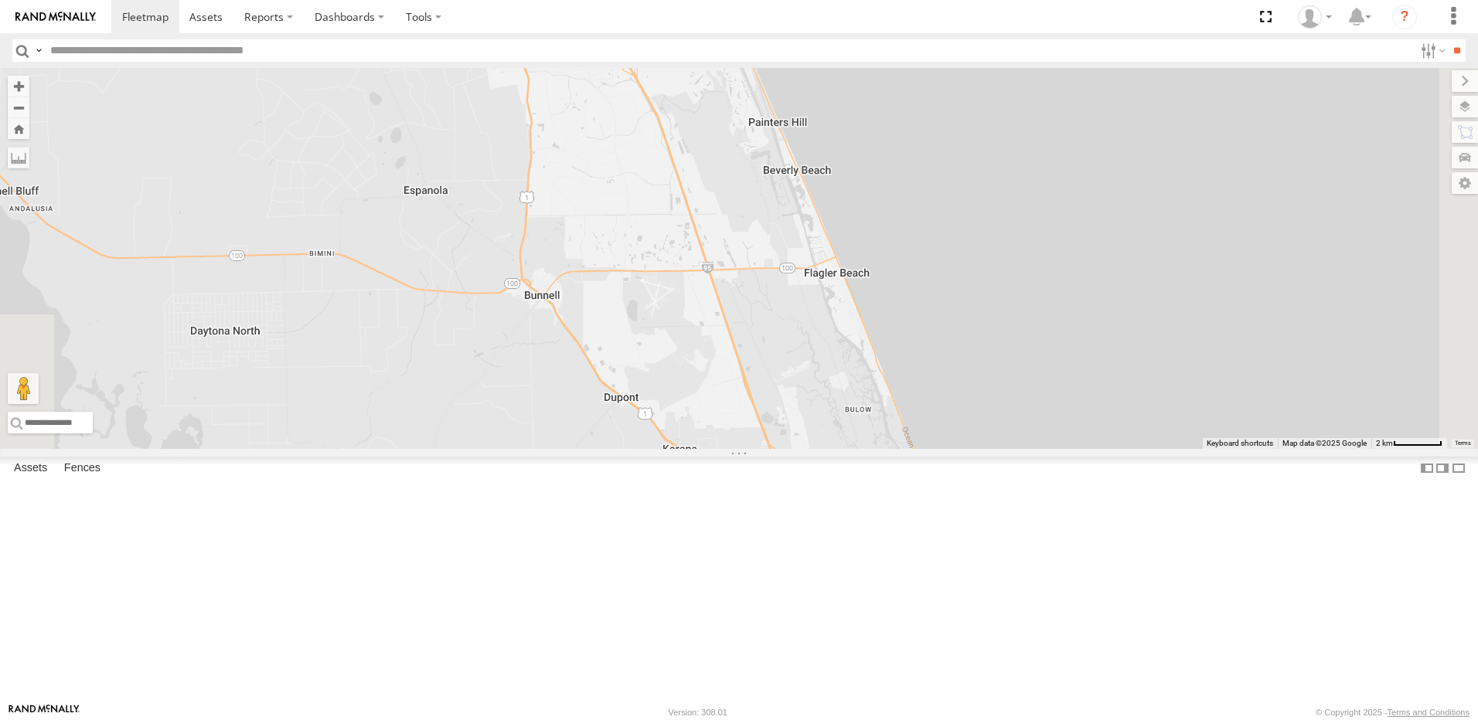
drag, startPoint x: 858, startPoint y: 554, endPoint x: 798, endPoint y: 425, distance: 142.4
click at [818, 449] on div "TRUCK 49" at bounding box center [739, 258] width 1478 height 381
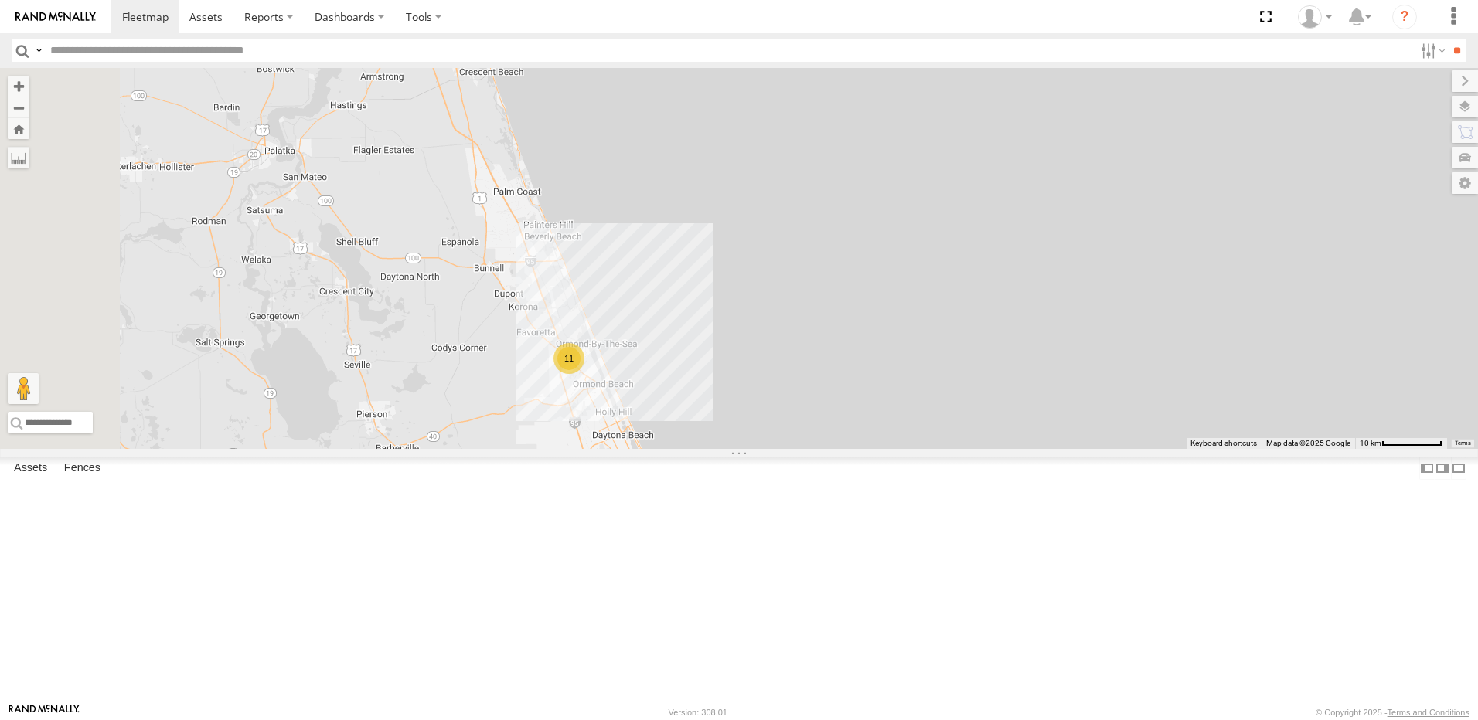
drag, startPoint x: 614, startPoint y: 187, endPoint x: 729, endPoint y: 427, distance: 265.5
click at [726, 424] on div "TRUCK 49 11" at bounding box center [739, 258] width 1478 height 381
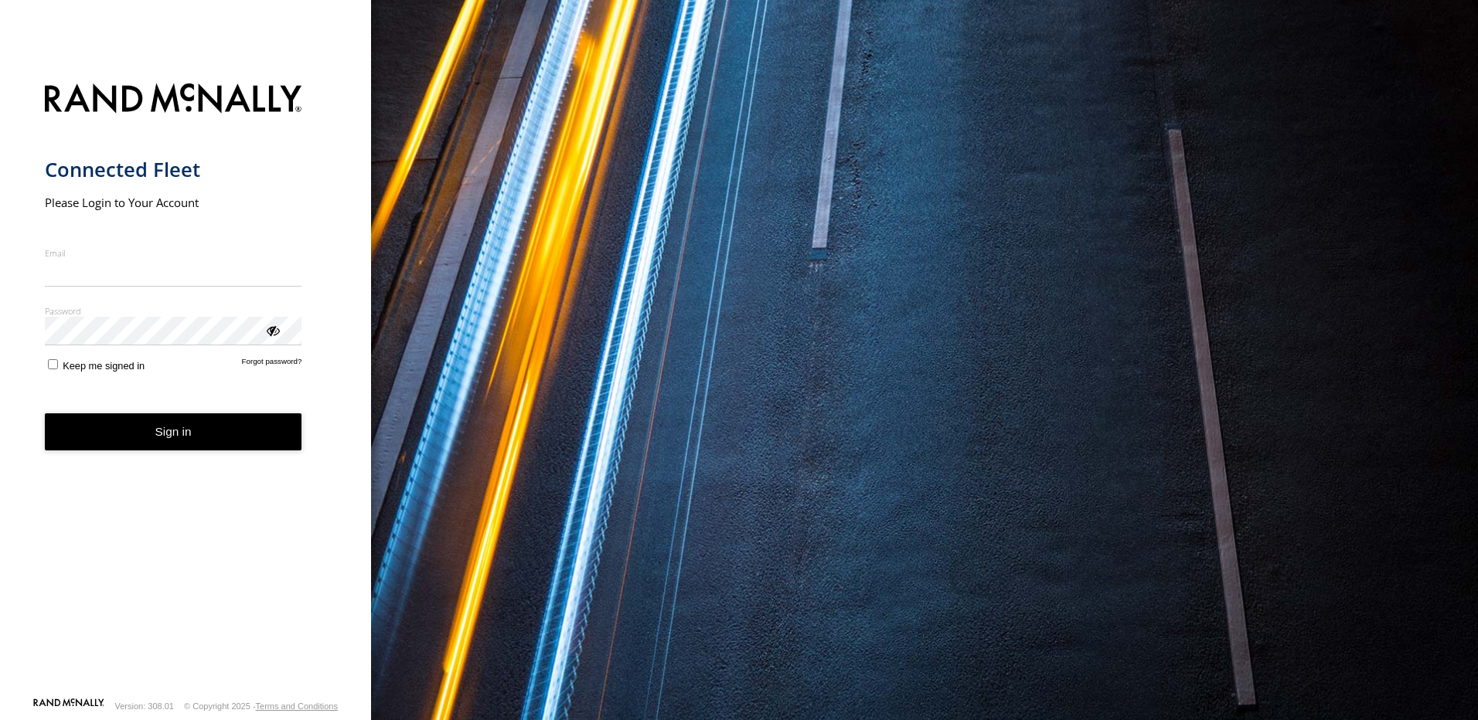
type input "**********"
click at [709, 378] on div "You are using a web browser that is not supported by this application. This web…" at bounding box center [924, 360] width 1107 height 720
click at [238, 436] on button "Sign in" at bounding box center [173, 432] width 257 height 38
drag, startPoint x: 235, startPoint y: 435, endPoint x: 209, endPoint y: 425, distance: 27.4
click at [227, 437] on button "Sign in" at bounding box center [173, 432] width 257 height 38
